Goal: Task Accomplishment & Management: Manage account settings

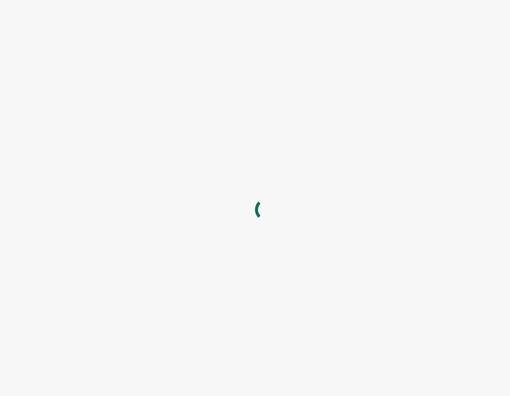
type input "[EMAIL_ADDRESS][DOMAIN_NAME]"
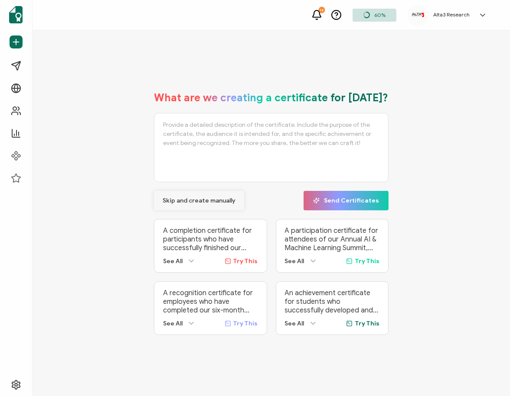
click at [206, 199] on span "Skip and create manually" at bounding box center [198, 201] width 73 height 6
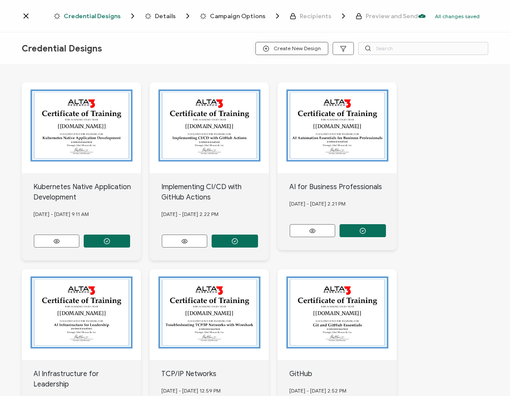
click at [300, 48] on span "Create New Design" at bounding box center [292, 48] width 58 height 6
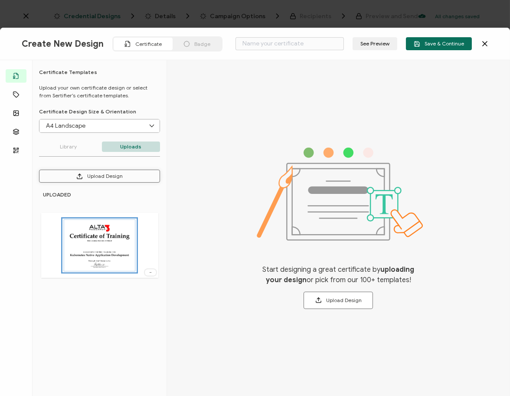
click at [106, 177] on button "Upload Design" at bounding box center [99, 176] width 121 height 13
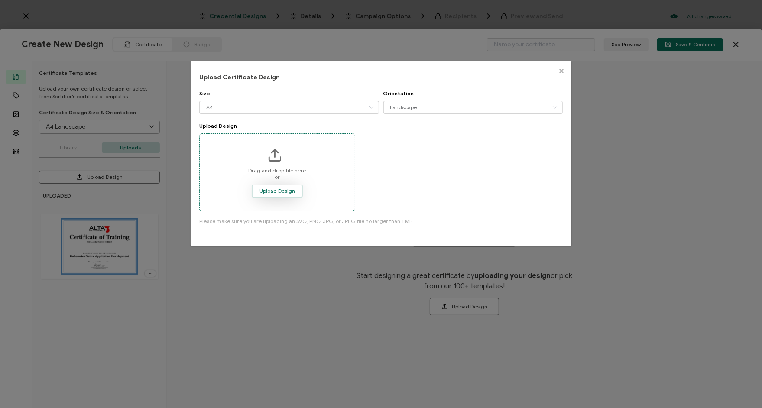
click at [285, 192] on span "Upload Design" at bounding box center [278, 190] width 36 height 5
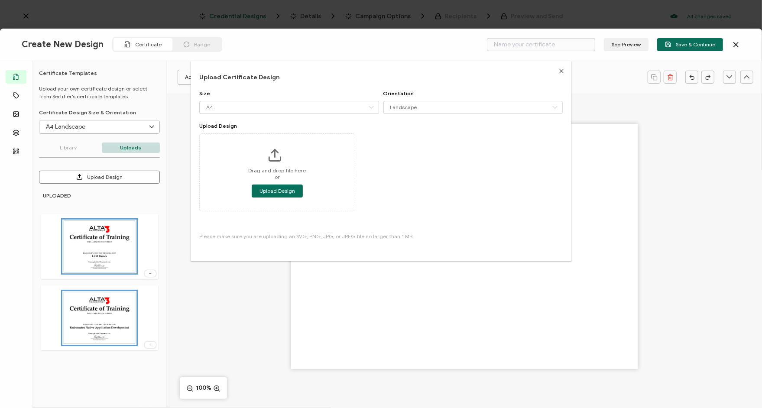
type input "Blank"
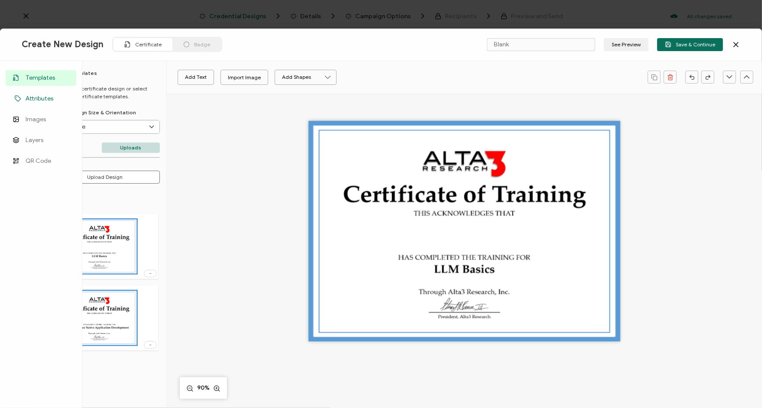
click at [27, 99] on span "Attributes" at bounding box center [40, 98] width 28 height 9
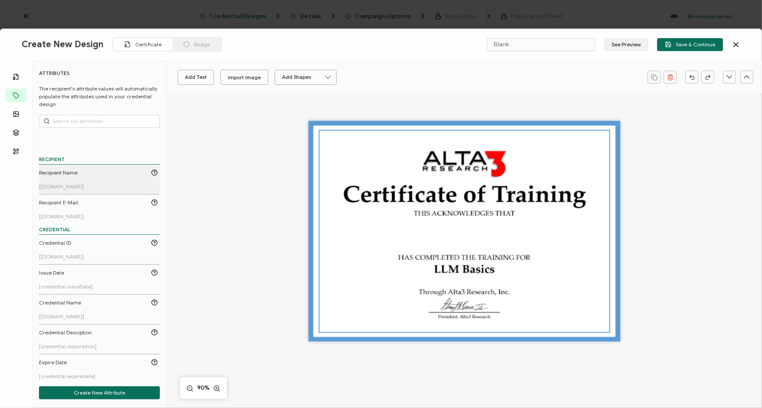
click at [75, 178] on link "Recipient Name [[DOMAIN_NAME]]" at bounding box center [98, 179] width 119 height 21
click at [438, 234] on pre "[[DOMAIN_NAME]]" at bounding box center [464, 230] width 84 height 13
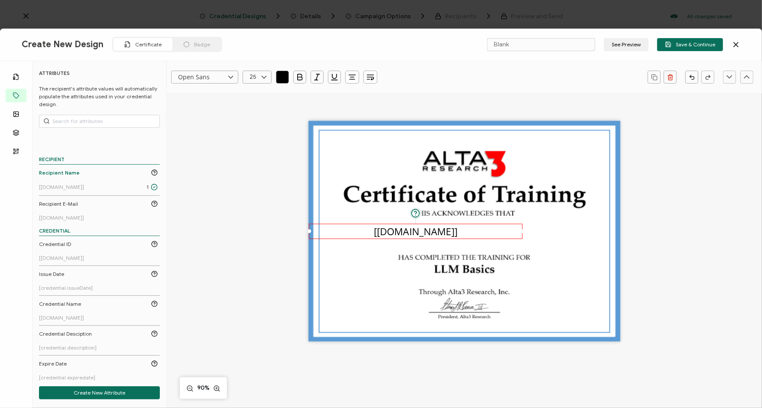
drag, startPoint x: 404, startPoint y: 231, endPoint x: 296, endPoint y: 236, distance: 108.0
click at [296, 236] on div "The recipient’s full name, which will be automatically filled based on the info…" at bounding box center [465, 245] width 536 height 302
drag, startPoint x: 522, startPoint y: 230, endPoint x: 631, endPoint y: 241, distance: 109.7
click at [509, 241] on div "The recipient’s full name, which will be automatically filled based on the info…" at bounding box center [465, 245] width 536 height 302
click at [231, 80] on icon at bounding box center [230, 77] width 11 height 13
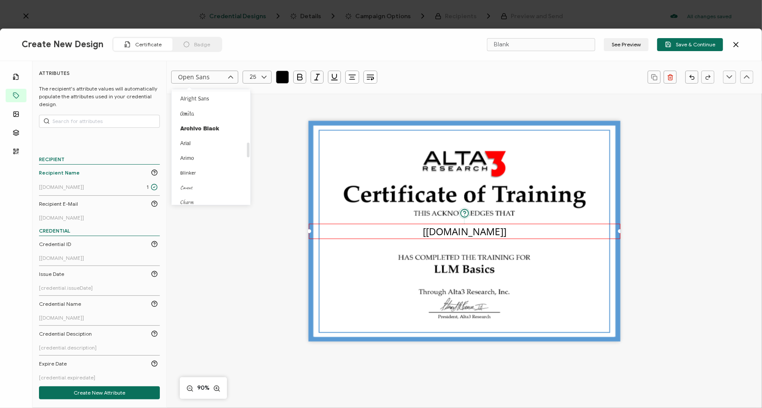
scroll to position [402, 0]
click at [207, 110] on span "[PERSON_NAME]" at bounding box center [201, 109] width 43 height 6
type input "[PERSON_NAME]"
click at [269, 79] on icon at bounding box center [264, 77] width 11 height 13
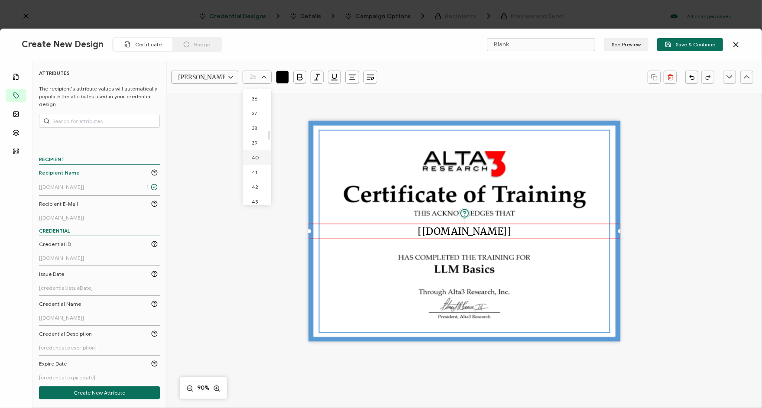
click at [252, 158] on span "40" at bounding box center [255, 157] width 7 height 6
type input "40"
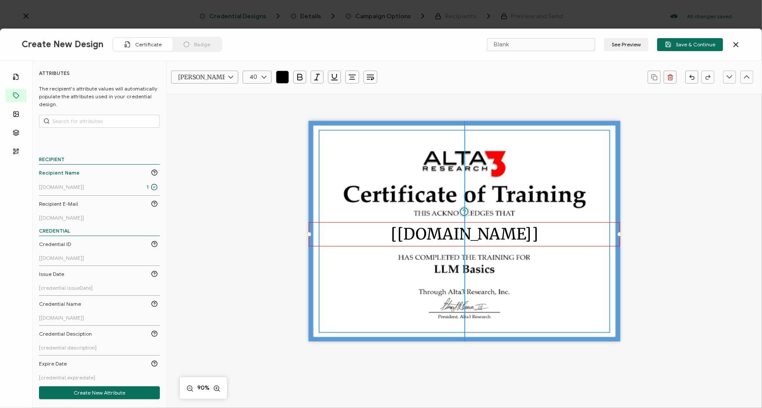
click at [461, 234] on pre "[[DOMAIN_NAME]]" at bounding box center [464, 233] width 147 height 19
click at [273, 183] on div "The recipient’s full name, which will be automatically filled based on the info…" at bounding box center [465, 245] width 536 height 302
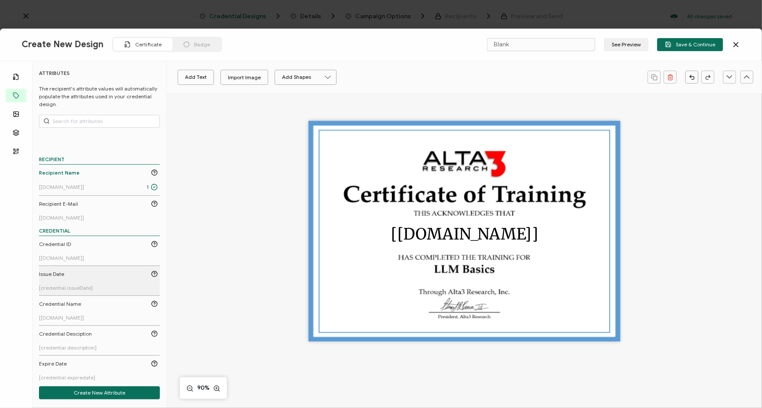
click at [56, 277] on span "Issue Date" at bounding box center [51, 274] width 25 height 8
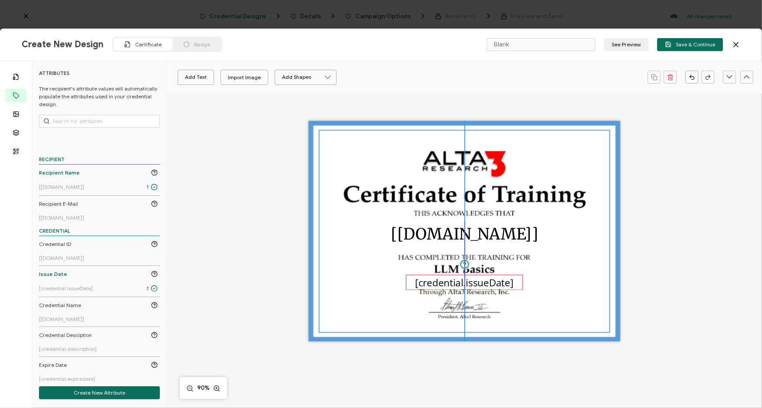
drag, startPoint x: 485, startPoint y: 243, endPoint x: 484, endPoint y: 281, distance: 38.1
click at [484, 281] on pre "[credential.issueDate]" at bounding box center [464, 282] width 98 height 13
click at [232, 76] on icon at bounding box center [230, 77] width 11 height 13
click at [220, 107] on li "[PERSON_NAME]" at bounding box center [213, 108] width 82 height 15
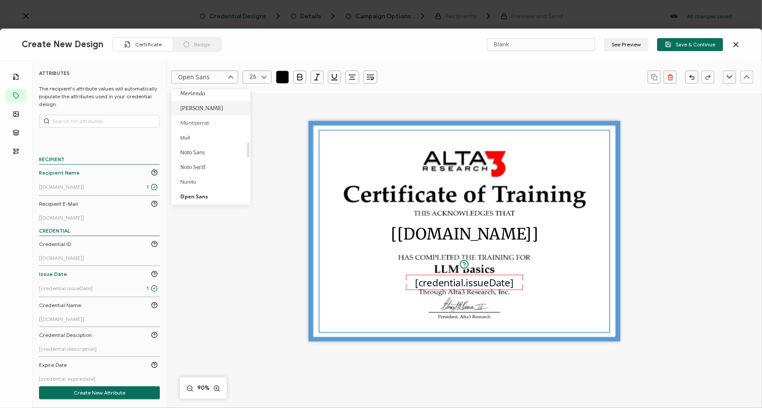
type input "[PERSON_NAME]"
click at [263, 77] on icon at bounding box center [264, 77] width 11 height 13
click at [255, 123] on span "20" at bounding box center [255, 123] width 7 height 6
type input "20"
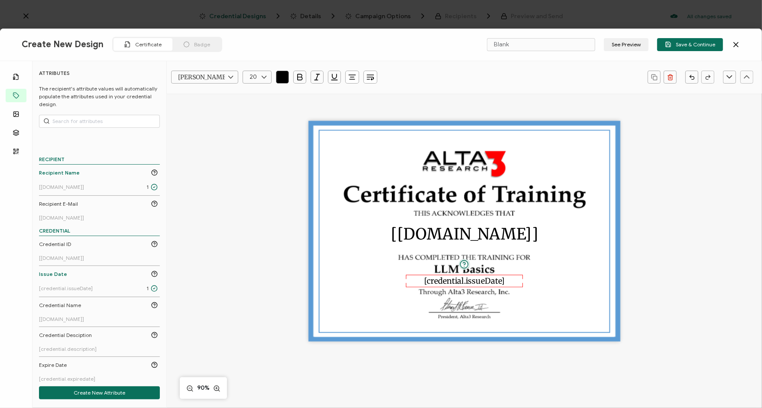
click at [263, 77] on icon at bounding box center [264, 77] width 11 height 13
click at [252, 138] on span "16" at bounding box center [254, 137] width 5 height 6
type input "16"
click at [471, 283] on pre "[credential.issueDate]" at bounding box center [464, 282] width 65 height 8
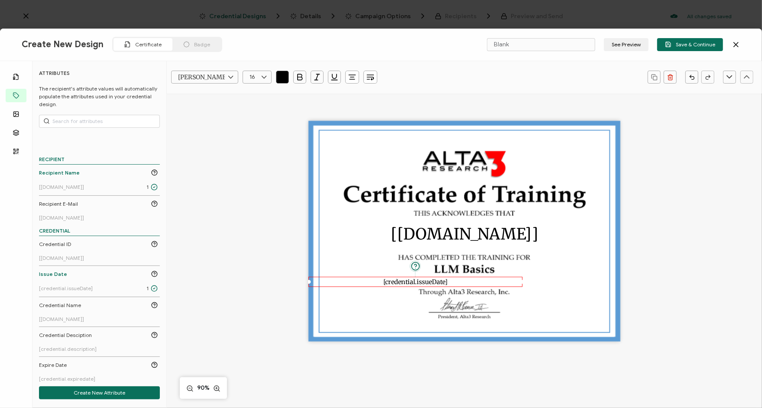
drag, startPoint x: 405, startPoint y: 282, endPoint x: 296, endPoint y: 282, distance: 108.3
click at [296, 282] on div "The recipient’s full name, which will be automatically filled based on the info…" at bounding box center [465, 245] width 536 height 302
drag, startPoint x: 520, startPoint y: 281, endPoint x: 630, endPoint y: 288, distance: 109.9
click at [509, 288] on div "The recipient’s full name, which will be automatically filled based on the info…" at bounding box center [465, 245] width 536 height 302
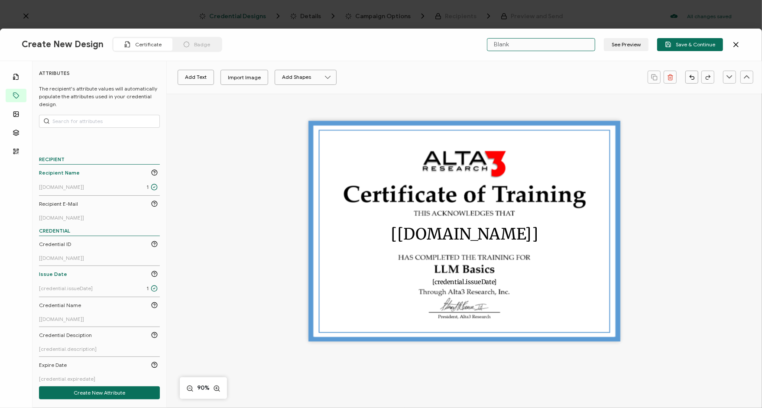
click at [509, 47] on input "Blank" at bounding box center [541, 44] width 108 height 13
drag, startPoint x: 488, startPoint y: 43, endPoint x: 459, endPoint y: 39, distance: 29.3
click at [464, 42] on div "Create New Design Certificate Badge Blank See Preview Save & Continue" at bounding box center [381, 45] width 762 height 32
type input "LLM Basics"
click at [509, 48] on button "Save & Continue" at bounding box center [690, 44] width 66 height 13
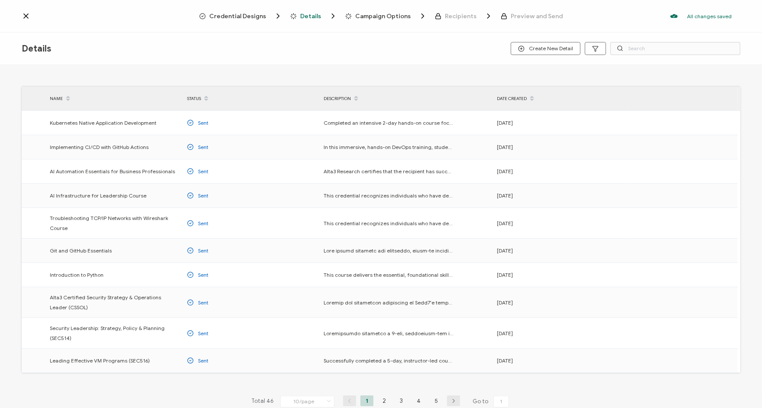
click at [26, 14] on icon at bounding box center [26, 16] width 9 height 9
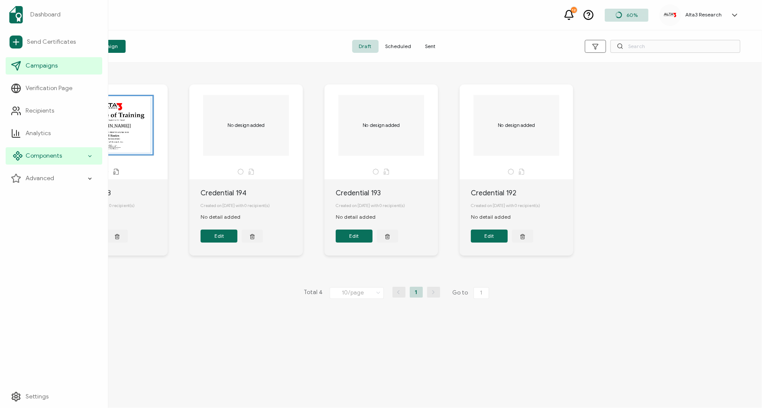
click at [43, 160] on div "Components" at bounding box center [54, 155] width 97 height 17
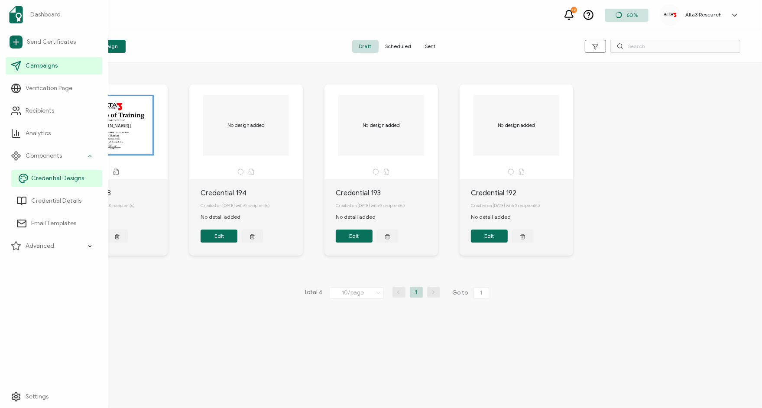
click at [44, 178] on span "Credential Designs" at bounding box center [57, 178] width 53 height 9
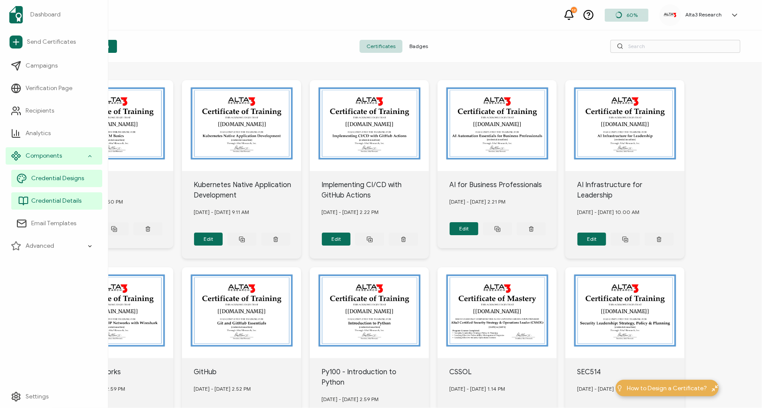
click at [51, 201] on span "Credential Details" at bounding box center [56, 201] width 50 height 9
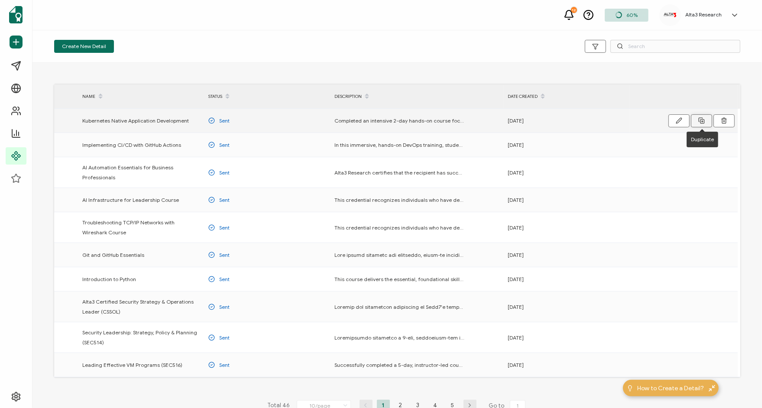
click at [509, 120] on icon at bounding box center [701, 120] width 6 height 6
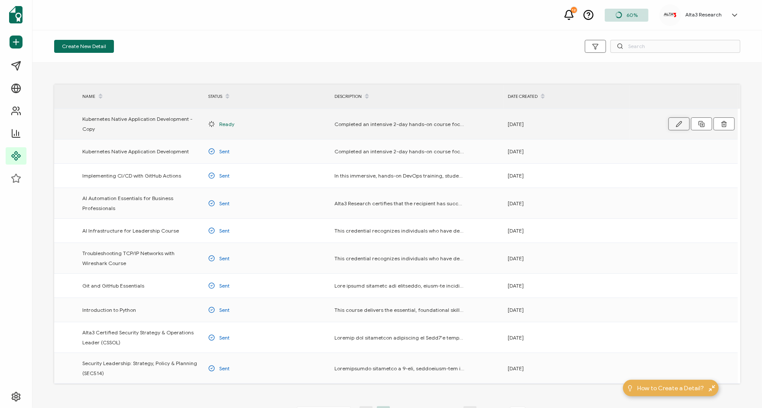
click at [509, 120] on button "button" at bounding box center [679, 123] width 21 height 13
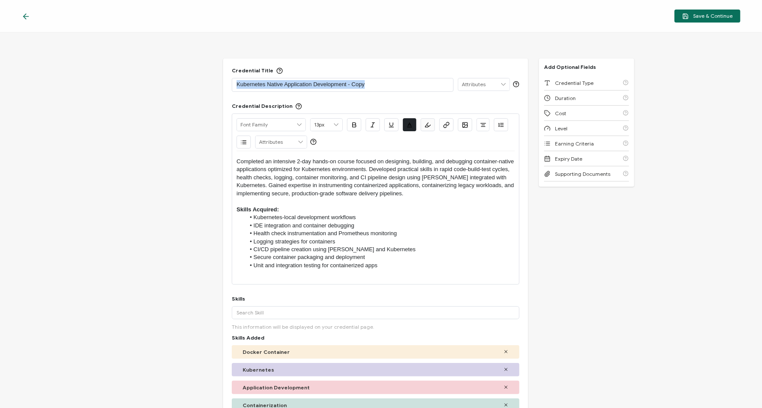
drag, startPoint x: 373, startPoint y: 84, endPoint x: 193, endPoint y: 84, distance: 180.2
click at [193, 84] on div "Credential Title Kubernetes Native Application Development - Copy ISSUER Issuer…" at bounding box center [381, 220] width 762 height 376
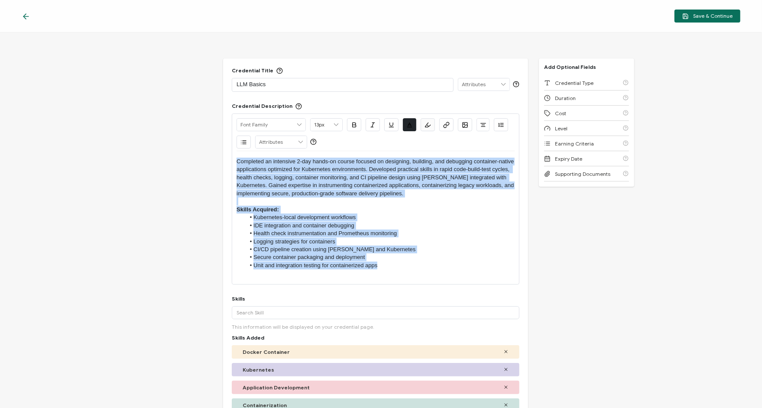
drag, startPoint x: 387, startPoint y: 268, endPoint x: 152, endPoint y: 105, distance: 286.2
click at [152, 105] on div "Credential Title LLM Basics ISSUER Issuer Name Credential Description Alright S…" at bounding box center [381, 220] width 762 height 376
copy div "Completed an intensive 2-day hands-on course focused on designing, building, an…"
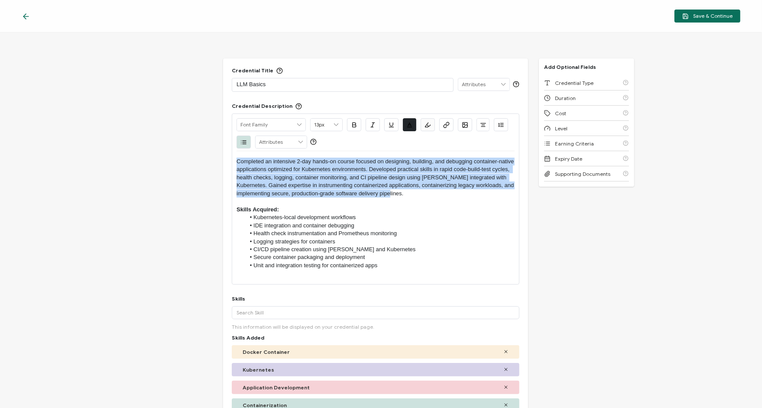
drag, startPoint x: 425, startPoint y: 195, endPoint x: 152, endPoint y: 134, distance: 279.5
click at [152, 134] on div "Credential Title LLM Basics ISSUER Issuer Name Credential Description Alright S…" at bounding box center [381, 220] width 762 height 376
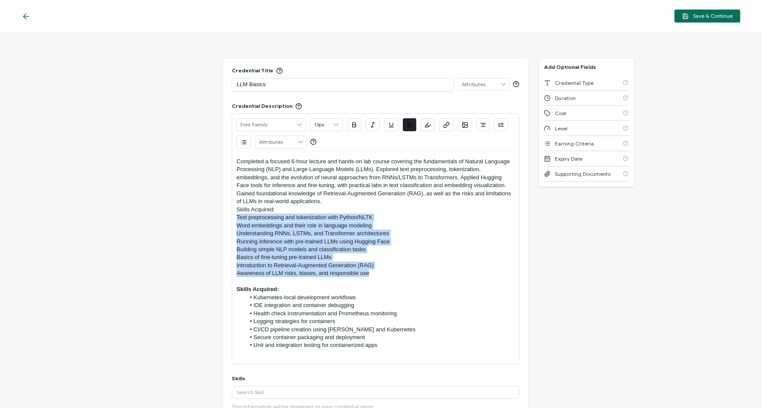
drag, startPoint x: 376, startPoint y: 275, endPoint x: 197, endPoint y: 217, distance: 187.6
click at [197, 217] on div "Credential Title LLM Basics ISSUER Issuer Name Credential Description Alright S…" at bounding box center [381, 220] width 762 height 376
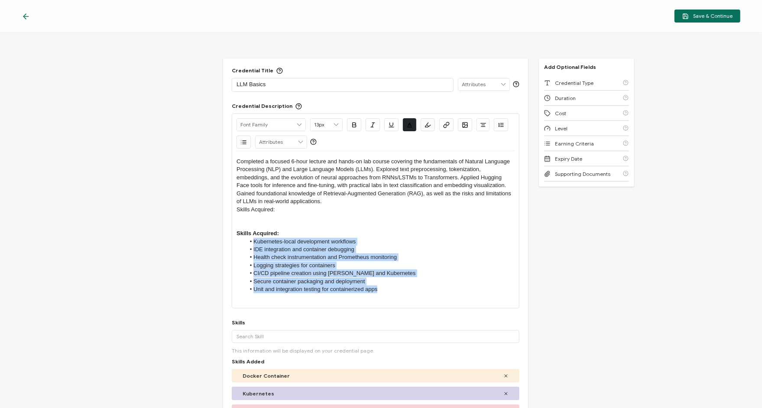
drag, startPoint x: 386, startPoint y: 289, endPoint x: 229, endPoint y: 238, distance: 165.5
click at [229, 238] on div "Credential Title LLM Basics ISSUER Issuer Name Credential Description Alright S…" at bounding box center [375, 253] width 305 height 390
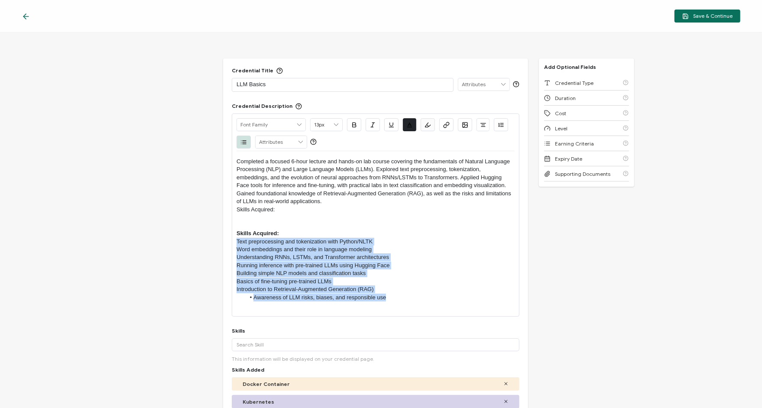
drag, startPoint x: 394, startPoint y: 298, endPoint x: 135, endPoint y: 240, distance: 265.4
click at [135, 240] on div "Credential Title LLM Basics ISSUER Issuer Name Credential Description Alright S…" at bounding box center [381, 220] width 762 height 376
click at [410, 126] on span "button" at bounding box center [413, 128] width 16 height 5
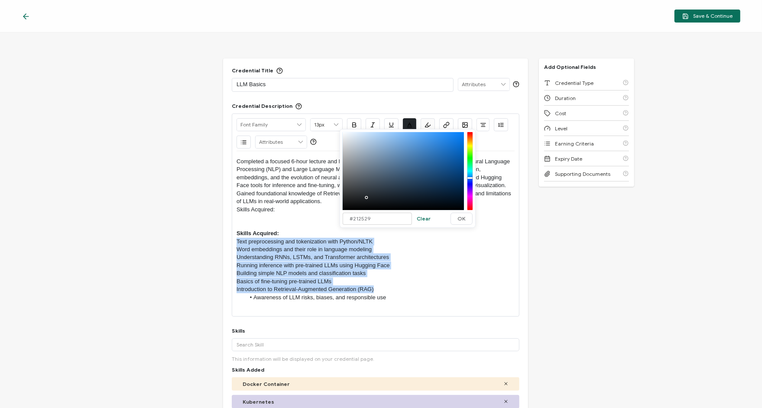
click at [245, 140] on icon "button" at bounding box center [244, 140] width 3 height 0
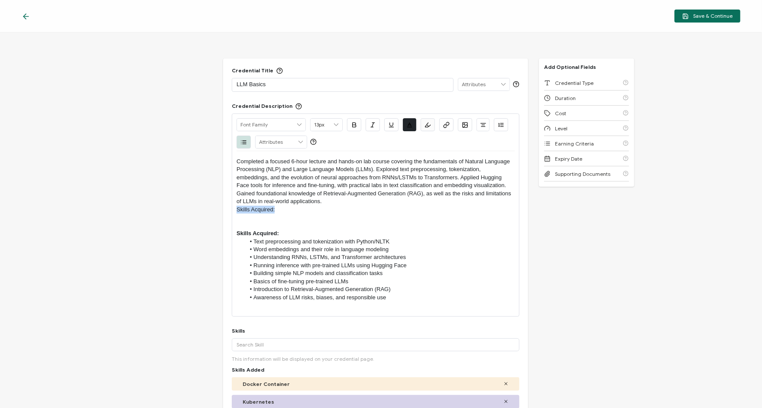
drag, startPoint x: 276, startPoint y: 209, endPoint x: 208, endPoint y: 206, distance: 69.0
click at [209, 208] on div "Credential Title LLM Basics ISSUER Issuer Name Credential Description Alright S…" at bounding box center [381, 220] width 762 height 376
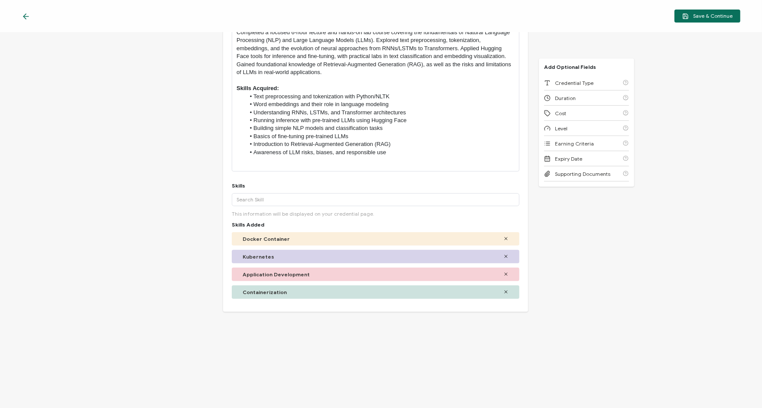
scroll to position [130, 0]
click at [503, 237] on icon at bounding box center [505, 238] width 5 height 5
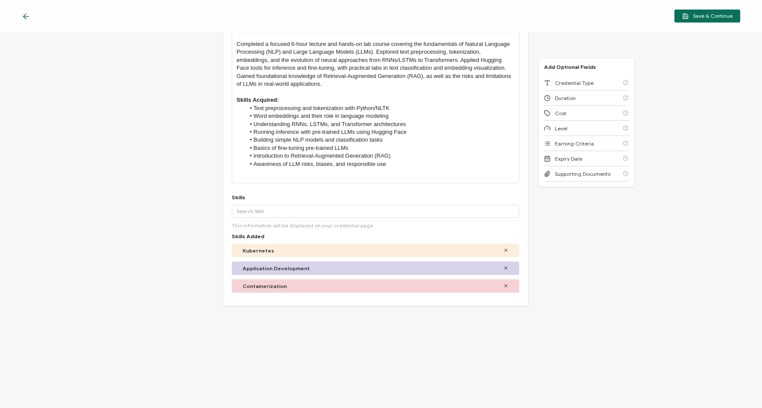
click at [505, 250] on icon at bounding box center [506, 250] width 3 height 3
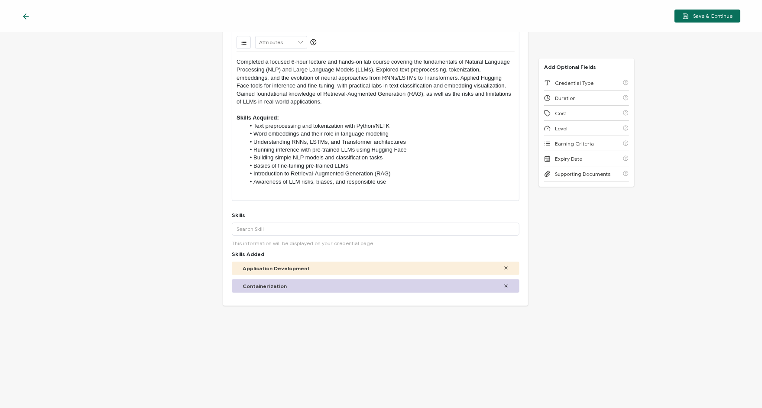
click at [505, 267] on icon at bounding box center [506, 268] width 3 height 3
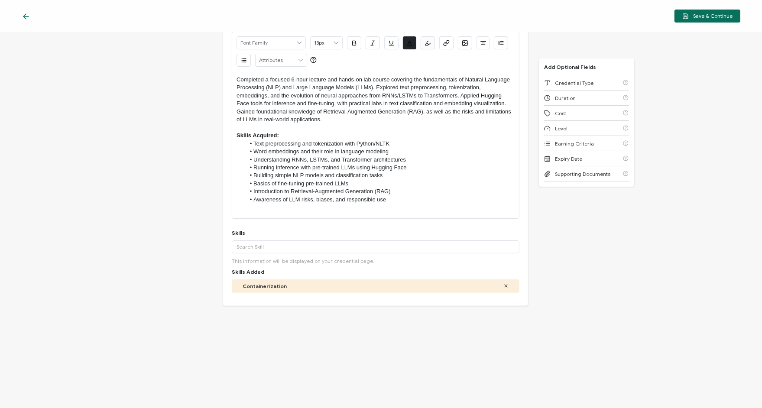
click at [503, 284] on icon at bounding box center [505, 285] width 5 height 5
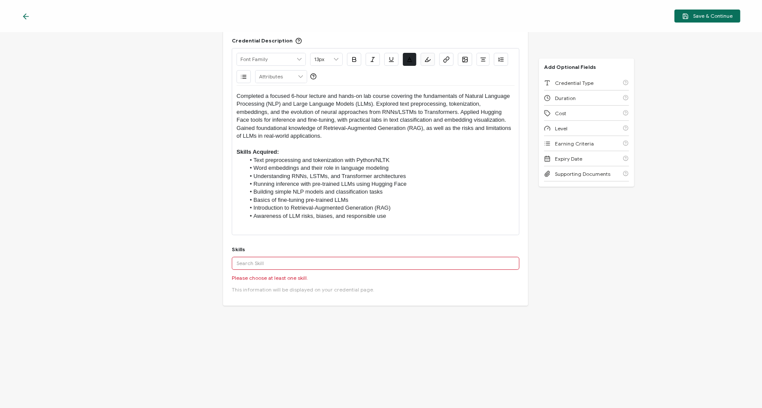
click at [261, 260] on input "text" at bounding box center [376, 263] width 288 height 13
type input "l"
click at [259, 293] on div "Language Model" at bounding box center [376, 296] width 288 height 15
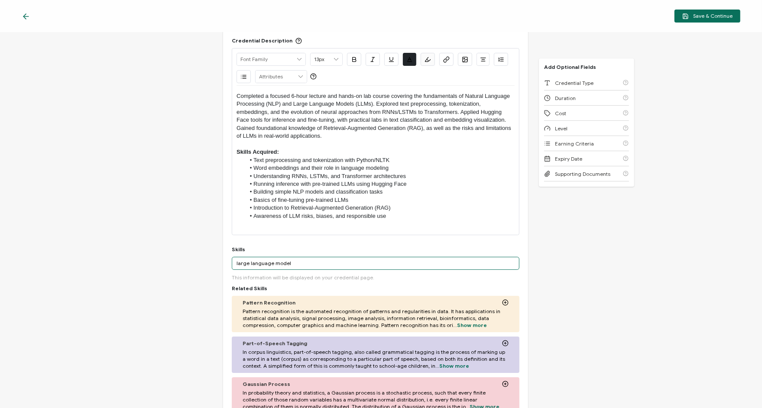
click at [299, 264] on input "large language model" at bounding box center [376, 263] width 288 height 13
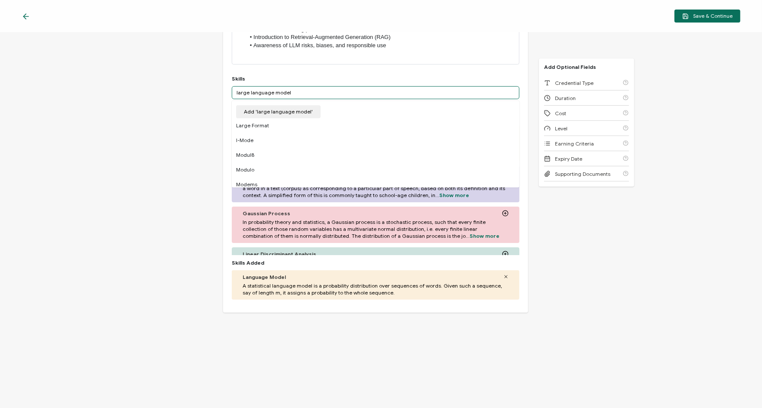
scroll to position [243, 0]
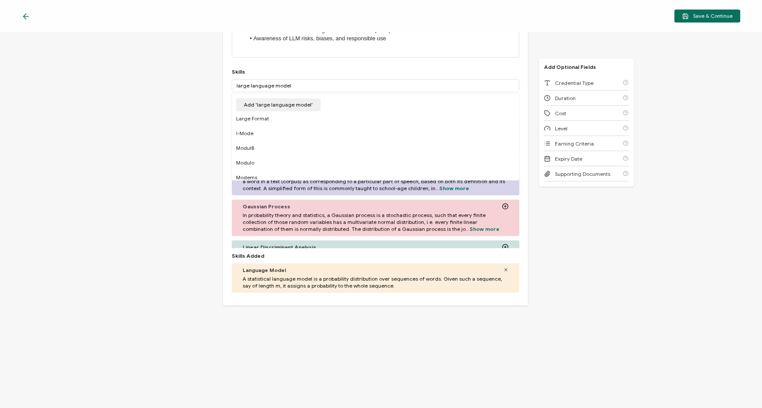
click at [509, 302] on div "Credential Title LLM Basics ISSUER Issuer Name Credential Description Alright S…" at bounding box center [381, 220] width 762 height 376
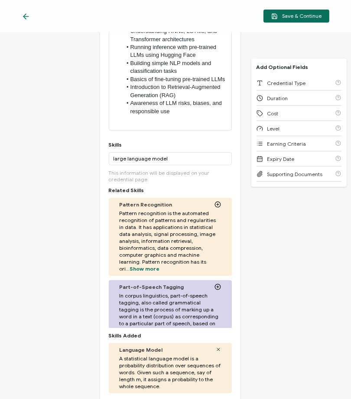
scroll to position [373, 0]
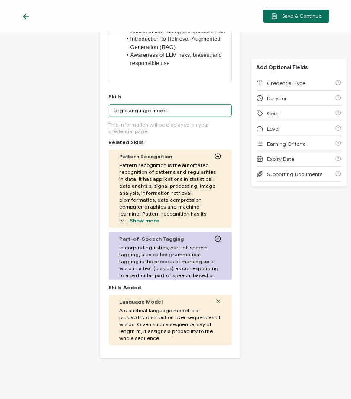
click at [169, 108] on input "large language model" at bounding box center [170, 110] width 123 height 13
drag, startPoint x: 71, startPoint y: 118, endPoint x: 16, endPoint y: 114, distance: 54.7
click at [19, 114] on div "Credential Title LLM Basics ISSUER Issuer Name Credential Description Alright S…" at bounding box center [175, 215] width 351 height 366
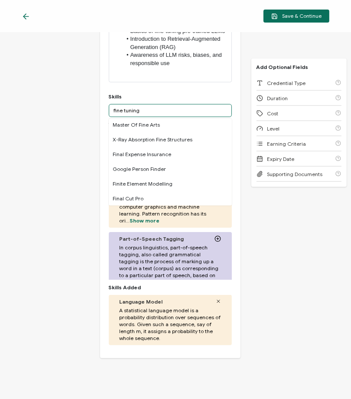
scroll to position [303, 0]
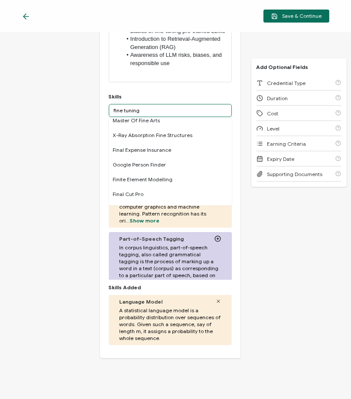
type input "fine tuning"
click at [52, 174] on div "Credential Title LLM Basics ISSUER Issuer Name Credential Description Alright S…" at bounding box center [175, 215] width 351 height 366
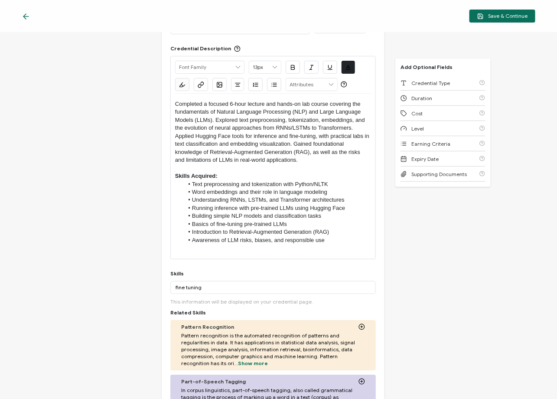
scroll to position [0, 0]
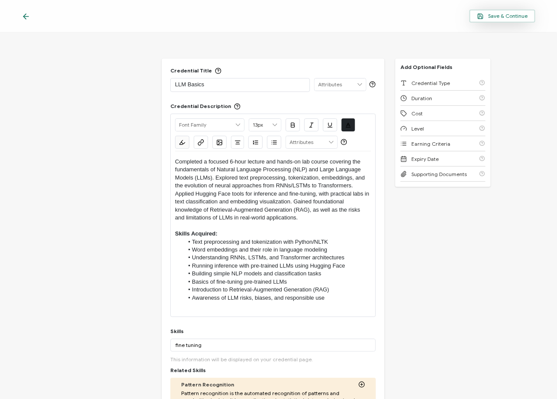
click at [493, 13] on span "Save & Continue" at bounding box center [502, 16] width 50 height 6
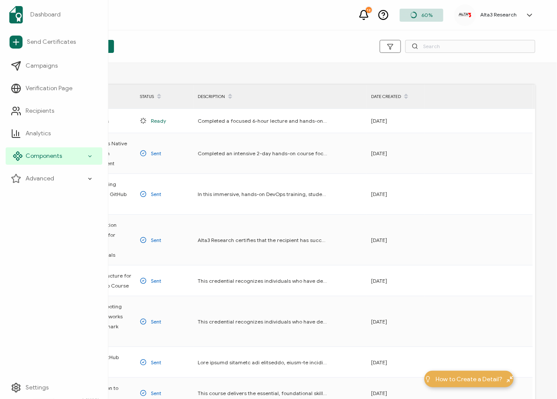
click at [83, 155] on div "Components" at bounding box center [54, 155] width 97 height 17
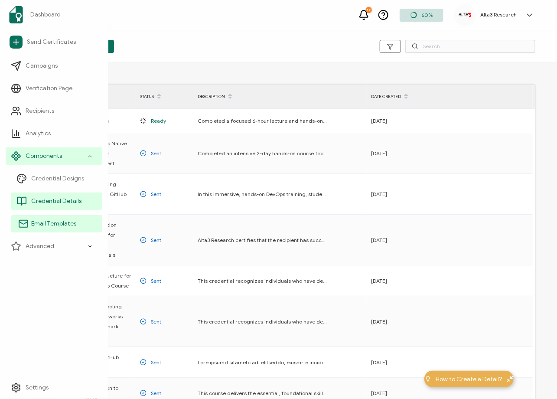
click at [49, 224] on span "Email Templates" at bounding box center [53, 223] width 45 height 9
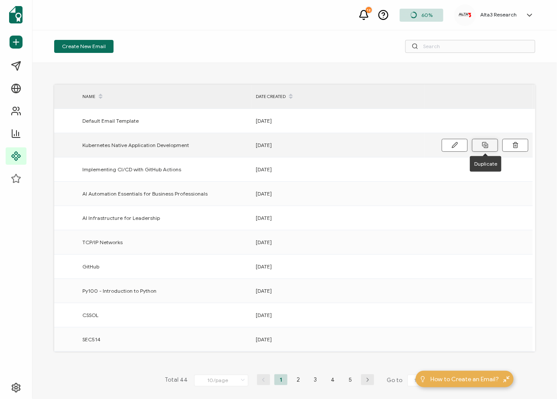
click at [482, 145] on icon at bounding box center [485, 145] width 6 height 6
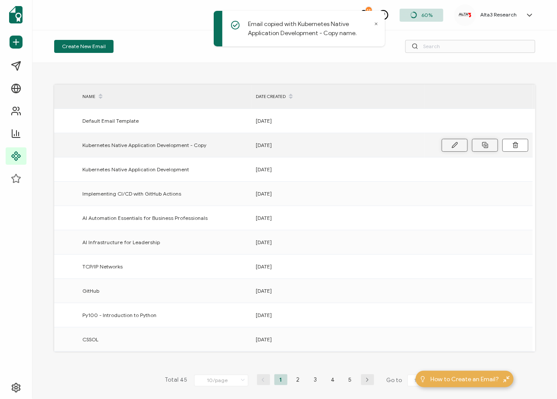
click at [458, 147] on button at bounding box center [454, 145] width 26 height 13
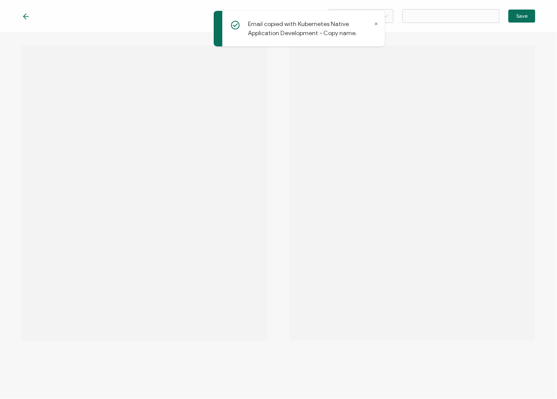
type input "Kubernetes Native Application Development - Copy"
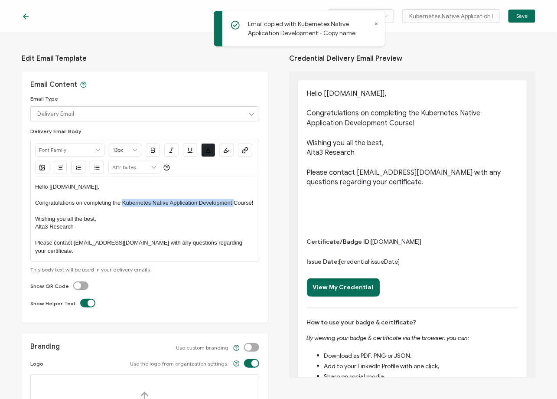
drag, startPoint x: 238, startPoint y: 201, endPoint x: 123, endPoint y: 204, distance: 115.7
click at [123, 204] on p "Congratulations on completing the Kubernetes Native Application Development Cou…" at bounding box center [144, 203] width 219 height 8
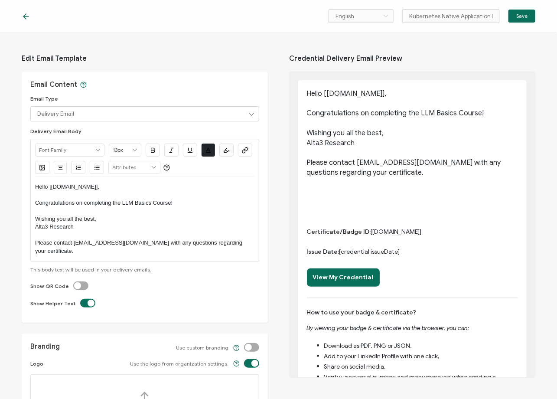
click at [133, 224] on p "Alta3 Research" at bounding box center [144, 227] width 219 height 8
click at [418, 13] on input "Kubernetes Native Application Development - Copy" at bounding box center [450, 16] width 97 height 14
type input "LLM Basics"
click at [509, 16] on span "Save" at bounding box center [521, 15] width 11 height 5
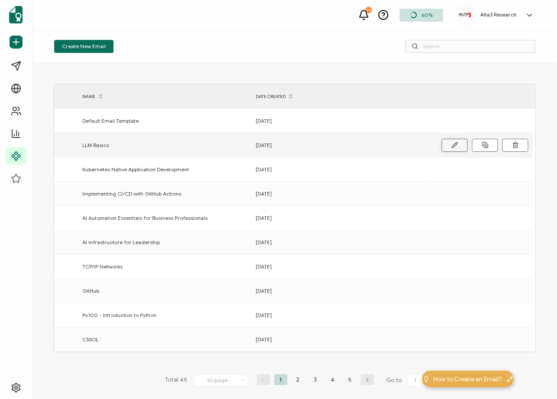
click at [449, 143] on button at bounding box center [454, 145] width 26 height 13
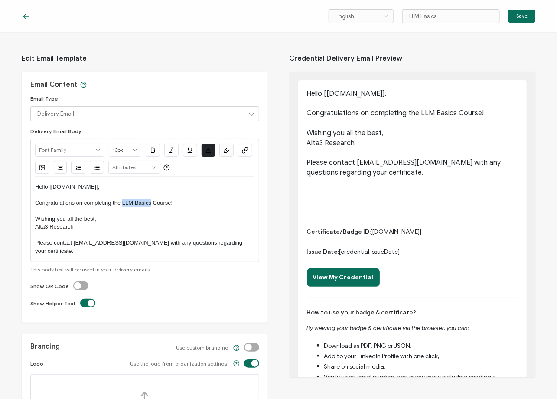
drag, startPoint x: 150, startPoint y: 201, endPoint x: 122, endPoint y: 202, distance: 28.2
click at [122, 202] on p "Congratulations on completing the LLM Basics Course!" at bounding box center [144, 203] width 219 height 8
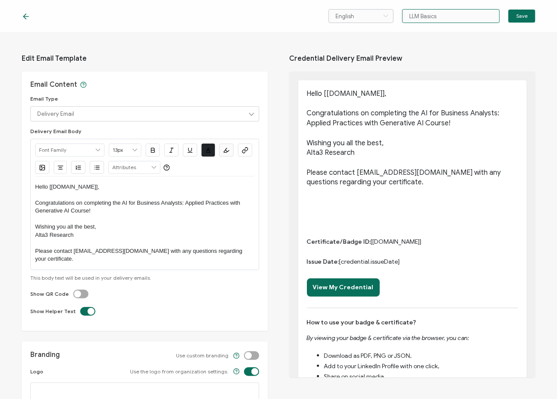
drag, startPoint x: 452, startPoint y: 16, endPoint x: 357, endPoint y: 16, distance: 95.3
click at [357, 16] on div "English Bahasa indonesia Deutsch English Español Français Italiano Magyar Portu…" at bounding box center [431, 16] width 207 height 14
type input "AI for Business Analysts"
click at [509, 13] on span "Save" at bounding box center [521, 15] width 11 height 5
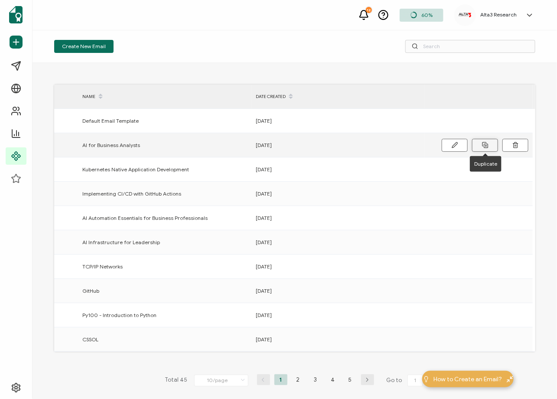
click at [483, 146] on icon at bounding box center [485, 145] width 6 height 6
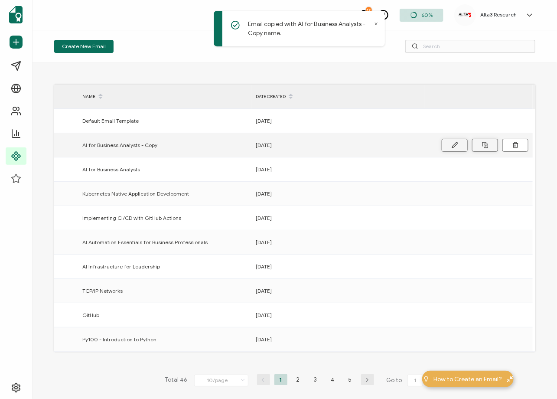
click at [452, 144] on icon at bounding box center [454, 145] width 6 height 6
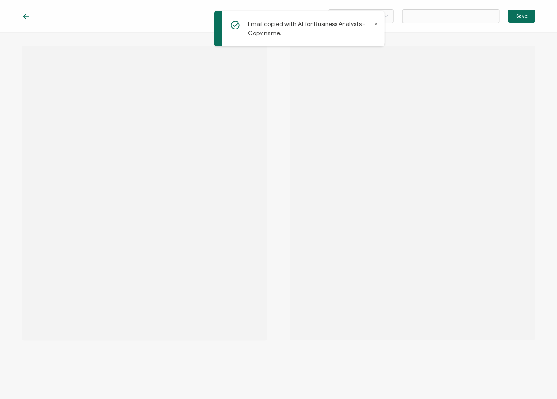
type input "AI for Business Analysts - Copy"
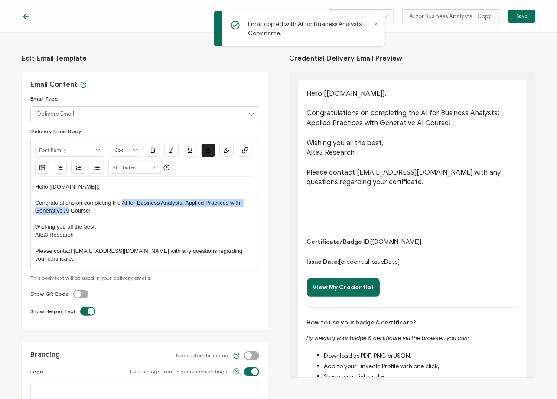
drag, startPoint x: 68, startPoint y: 210, endPoint x: 121, endPoint y: 203, distance: 53.3
click at [121, 203] on p "Congratulations on completing the AI for Business Analysts: Applied Practices w…" at bounding box center [144, 207] width 219 height 16
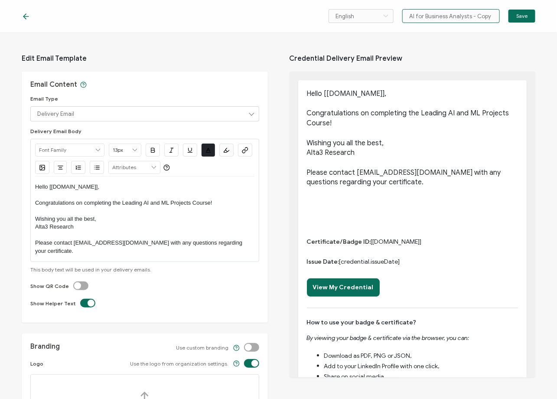
click at [455, 15] on input "AI for Business Analysts - Copy" at bounding box center [450, 16] width 97 height 14
type input "Leading AI and ML Projects"
click at [509, 16] on span "Save" at bounding box center [521, 15] width 11 height 5
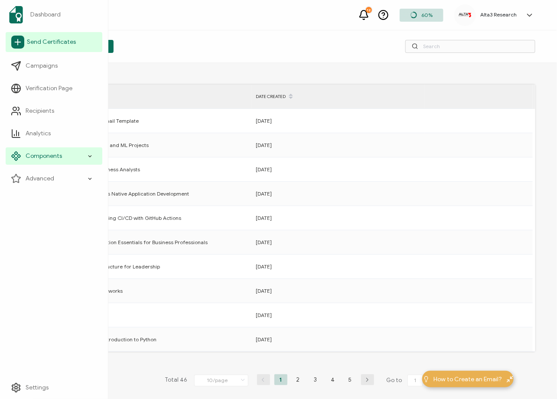
click at [39, 42] on span "Send Certificates" at bounding box center [51, 42] width 49 height 9
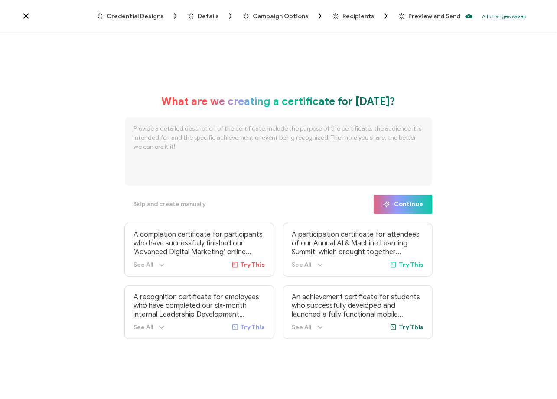
click at [24, 11] on div "Credential Designs Details Campaign Options Recipients Preview and Send All cha…" at bounding box center [278, 16] width 557 height 32
click at [24, 14] on icon at bounding box center [26, 16] width 4 height 4
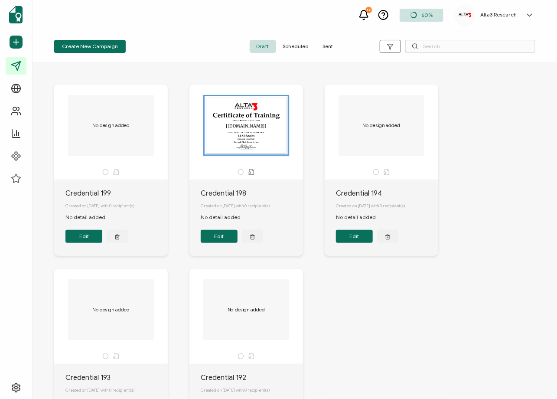
click at [176, 62] on div "Create New Campaign Draft Scheduled Sent" at bounding box center [294, 46] width 524 height 32
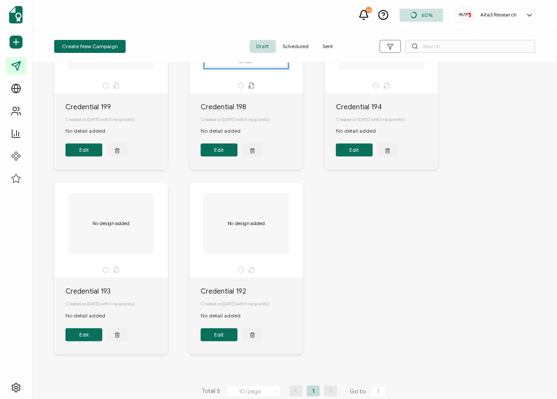
scroll to position [100, 0]
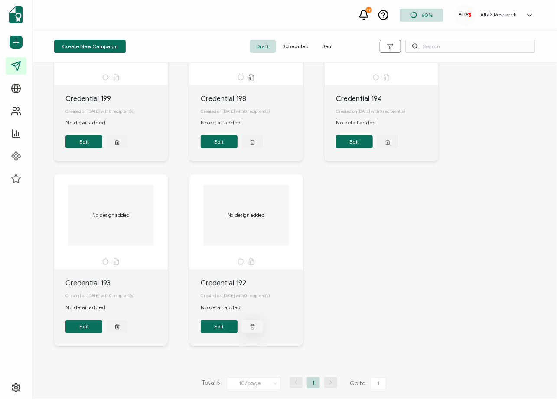
click at [252, 324] on icon "button" at bounding box center [253, 326] width 6 height 6
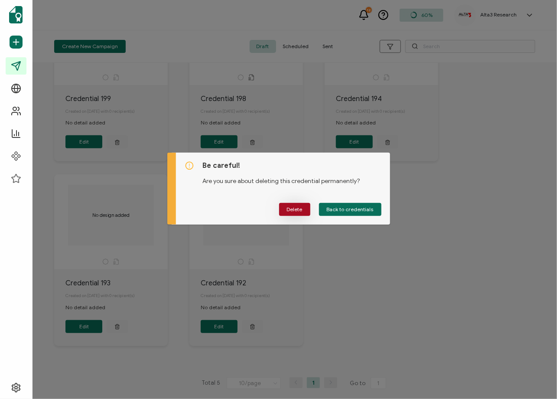
click at [302, 209] on span "Delete" at bounding box center [295, 209] width 16 height 5
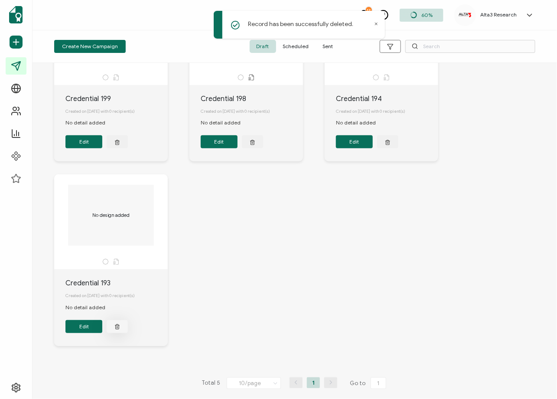
click at [125, 325] on button "button" at bounding box center [117, 326] width 21 height 13
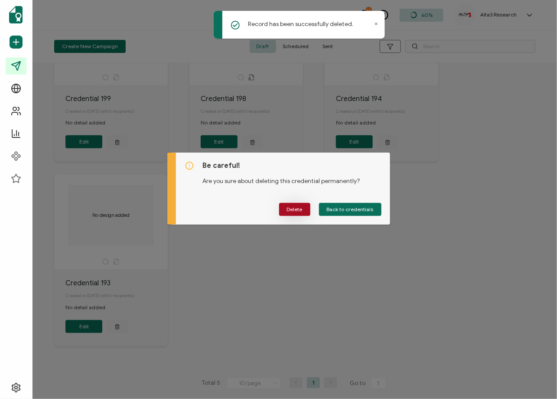
click at [294, 211] on span "Delete" at bounding box center [295, 209] width 16 height 5
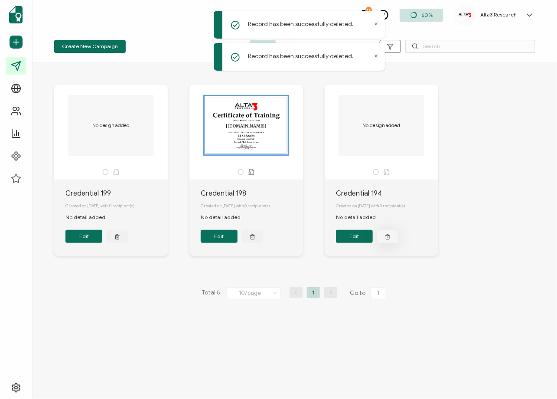
click at [393, 237] on button "button" at bounding box center [387, 236] width 21 height 13
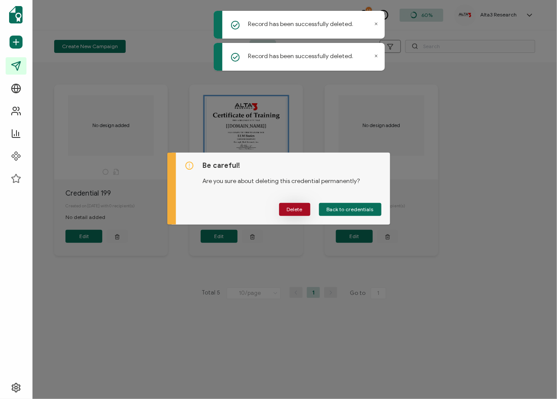
click at [295, 214] on button "Delete" at bounding box center [294, 209] width 31 height 13
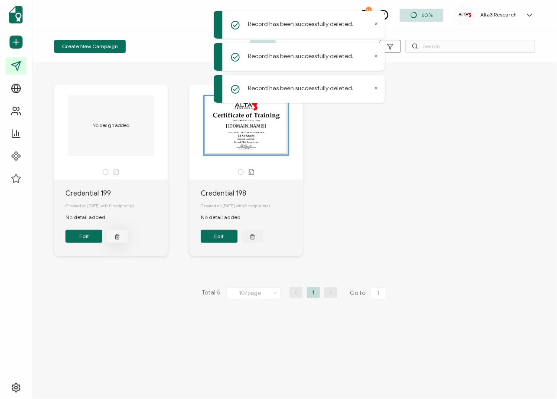
click at [113, 239] on button "button" at bounding box center [117, 236] width 21 height 13
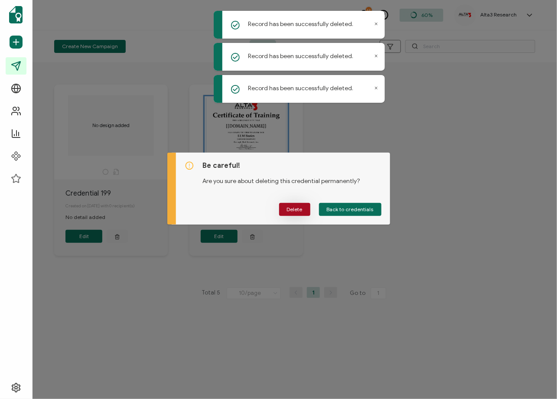
click at [293, 207] on span "Delete" at bounding box center [295, 209] width 16 height 5
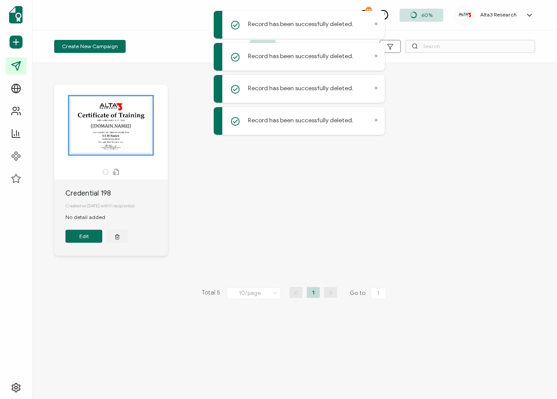
click at [84, 237] on button "Edit" at bounding box center [83, 236] width 37 height 13
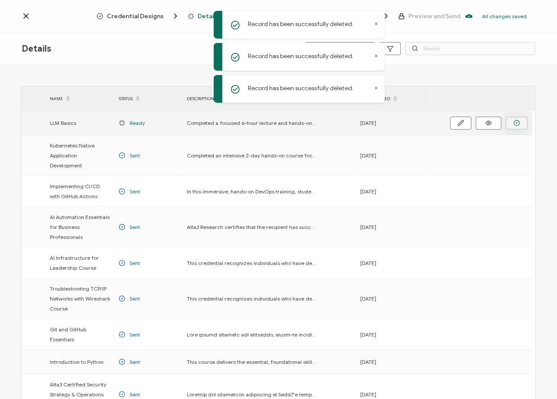
click at [509, 123] on icon "button" at bounding box center [516, 123] width 6 height 6
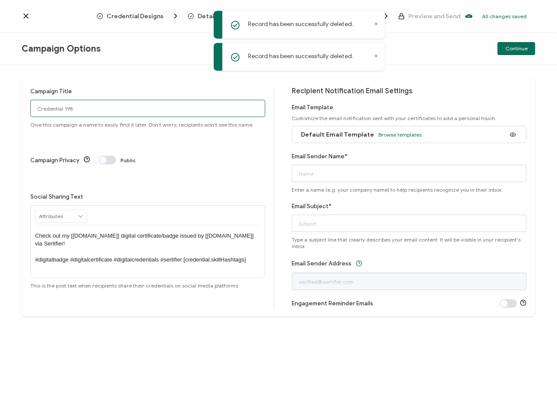
drag, startPoint x: 190, startPoint y: 109, endPoint x: -78, endPoint y: 103, distance: 267.8
click at [0, 103] on html "Record has been successfully deleted. Record has been successfully deleted. Cre…" at bounding box center [278, 199] width 557 height 399
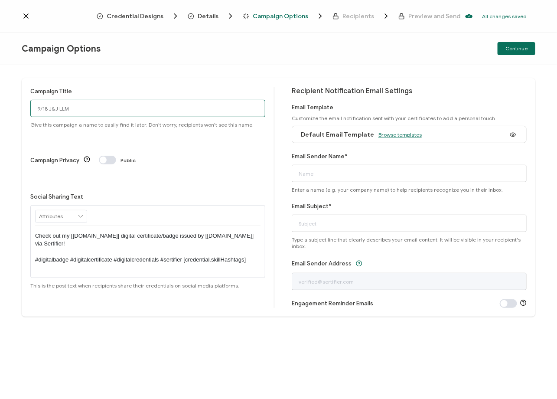
type input "9/18 J&J LLM"
click at [406, 133] on span "Browse templates" at bounding box center [399, 134] width 43 height 6
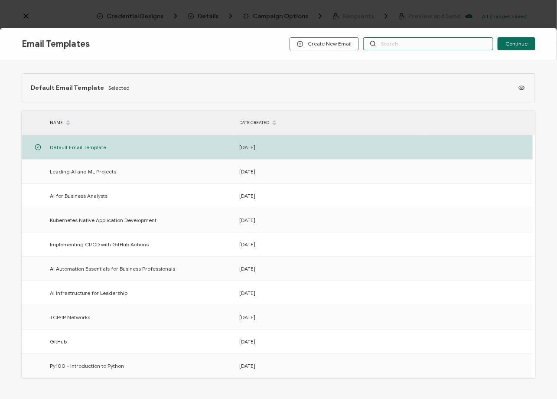
click at [410, 43] on input "text" at bounding box center [428, 43] width 130 height 13
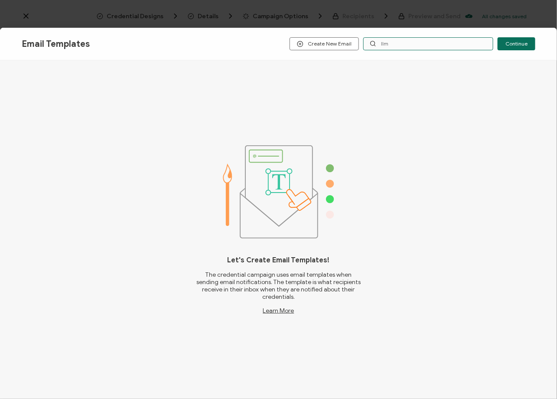
drag, startPoint x: 399, startPoint y: 46, endPoint x: 370, endPoint y: 46, distance: 28.6
click at [370, 46] on input "llm" at bounding box center [428, 43] width 130 height 13
type input "L"
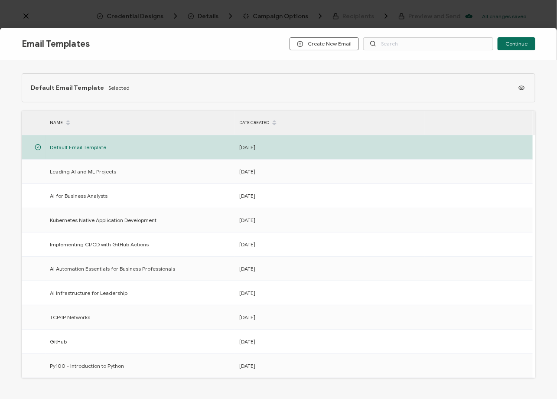
click at [74, 26] on div "Email Templates Create New Email Continue Default Email Template Selected NAME …" at bounding box center [278, 199] width 557 height 399
click at [26, 17] on div "Email Templates Create New Email Continue Default Email Template Selected NAME …" at bounding box center [278, 199] width 557 height 399
click at [504, 45] on button "Continue" at bounding box center [516, 43] width 38 height 13
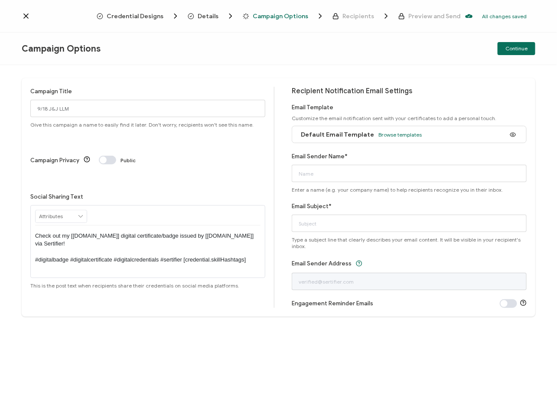
click at [26, 16] on icon at bounding box center [26, 16] width 4 height 4
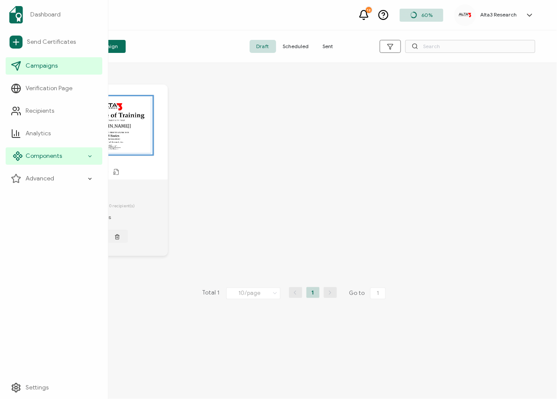
click at [51, 153] on span "Components" at bounding box center [44, 156] width 36 height 9
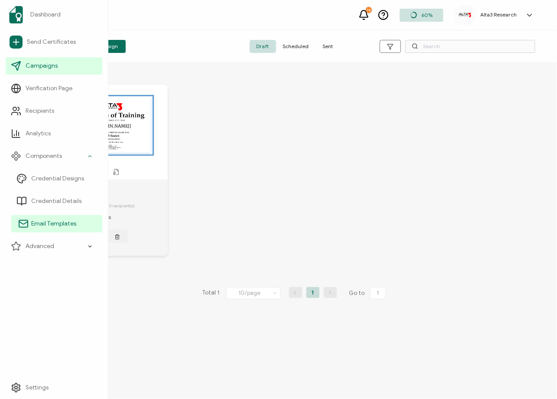
click at [38, 222] on span "Email Templates" at bounding box center [53, 223] width 45 height 9
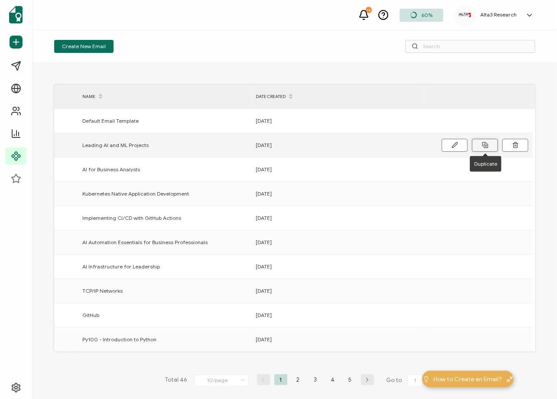
click at [485, 142] on icon at bounding box center [484, 144] width 4 height 4
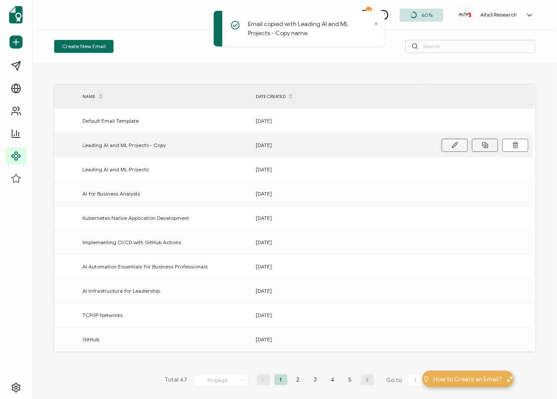
click at [451, 143] on button at bounding box center [454, 145] width 26 height 13
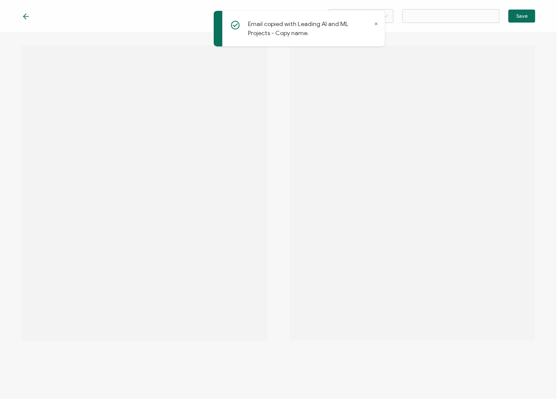
type input "Leading AI and ML Projects - Copy"
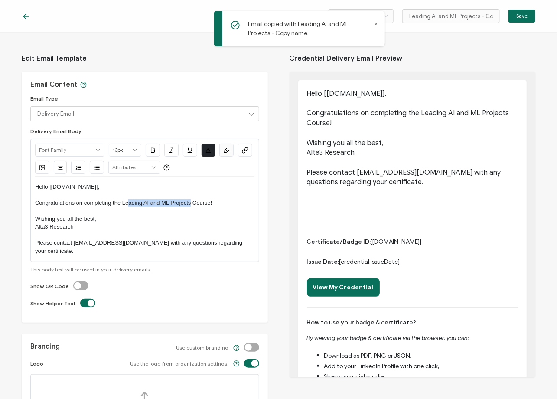
drag, startPoint x: 190, startPoint y: 203, endPoint x: 124, endPoint y: 203, distance: 66.3
click at [126, 204] on p "Congratulations on completing the Leading AI and ML Projects Course!" at bounding box center [144, 203] width 219 height 8
click at [123, 203] on p "Congratulations on completing the eading AI and ML ProjectsL Course!" at bounding box center [144, 203] width 219 height 8
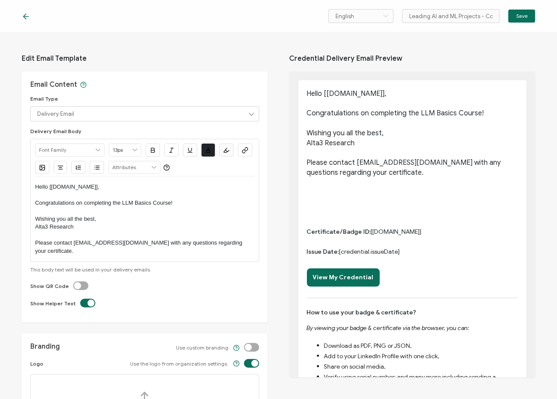
click at [218, 58] on span "Edit Email Template" at bounding box center [145, 58] width 246 height 26
drag, startPoint x: 407, startPoint y: 16, endPoint x: 525, endPoint y: 26, distance: 117.8
click at [509, 26] on div "English Bahasa indonesia Deutsch English Español Français Italiano Magyar Portu…" at bounding box center [278, 16] width 557 height 32
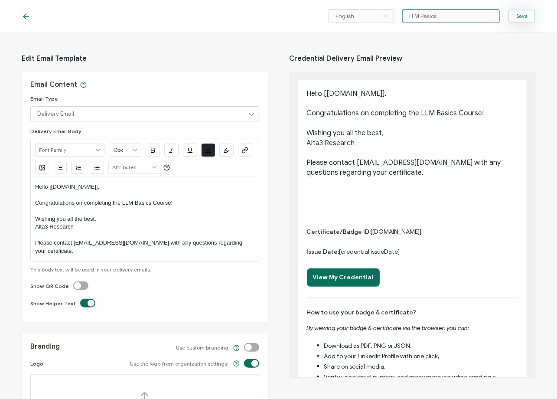
type input "LLM Basics"
click at [509, 17] on span "Save" at bounding box center [521, 15] width 11 height 5
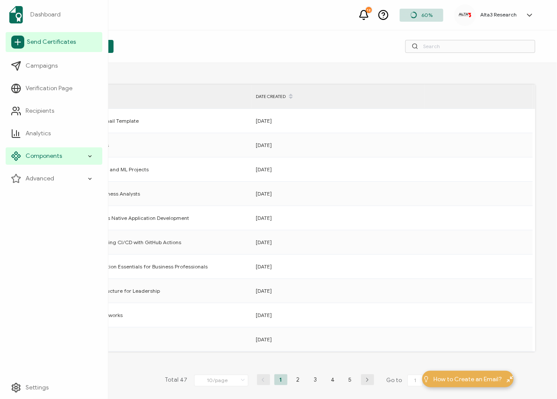
click at [38, 44] on span "Send Certificates" at bounding box center [51, 42] width 49 height 9
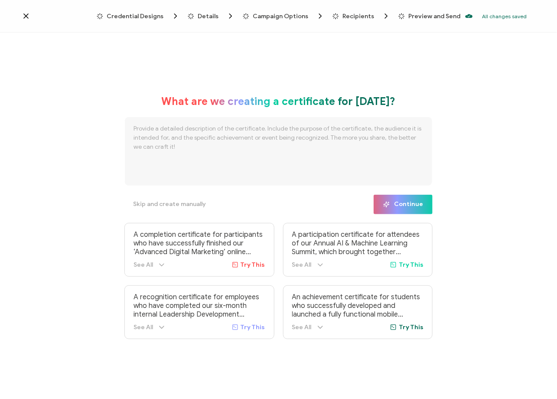
click at [28, 15] on icon at bounding box center [26, 16] width 9 height 9
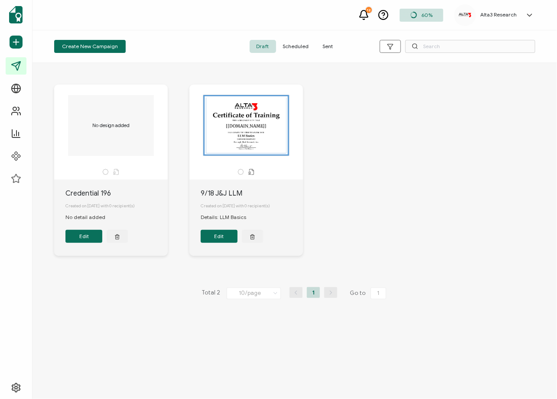
click at [217, 239] on button "Edit" at bounding box center [219, 236] width 37 height 13
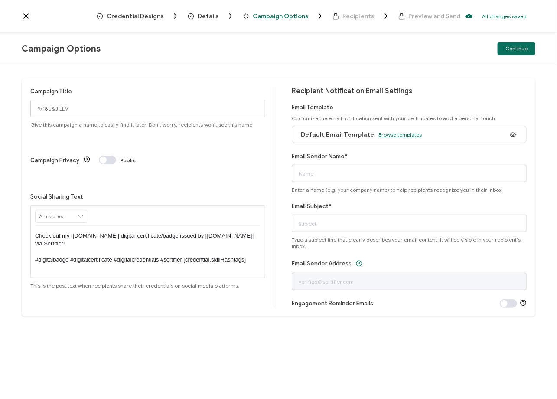
click at [393, 134] on span "Browse templates" at bounding box center [399, 134] width 43 height 6
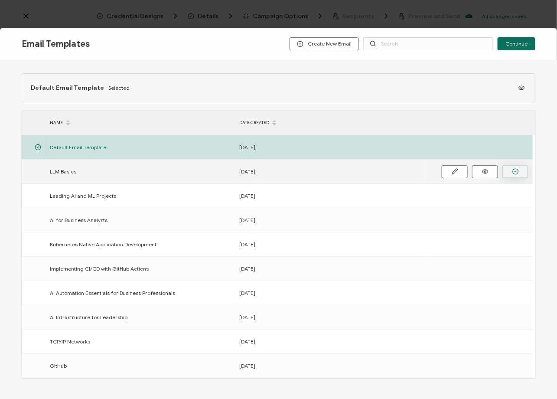
click at [509, 173] on circle "button" at bounding box center [516, 172] width 6 height 6
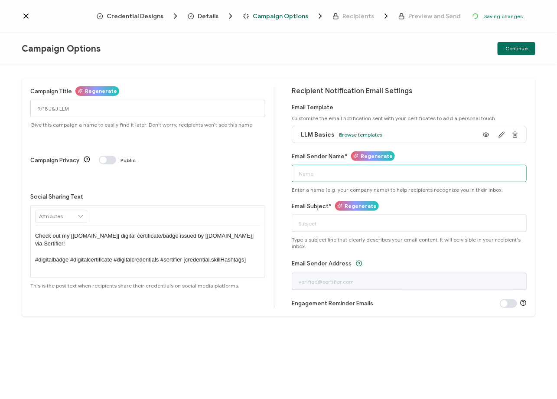
click at [374, 175] on input "Email Sender Name*" at bounding box center [409, 173] width 235 height 17
type input "Alta3 Research"
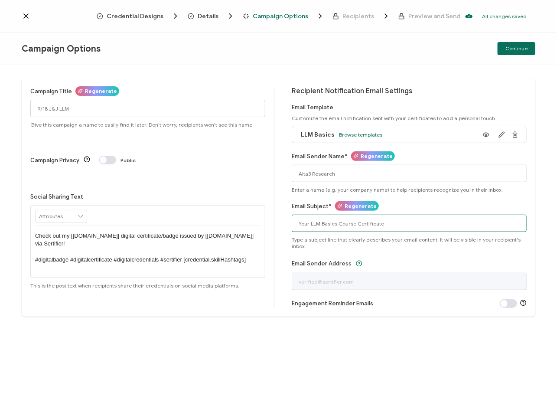
type input "Your LLM Basics Course Certificate"
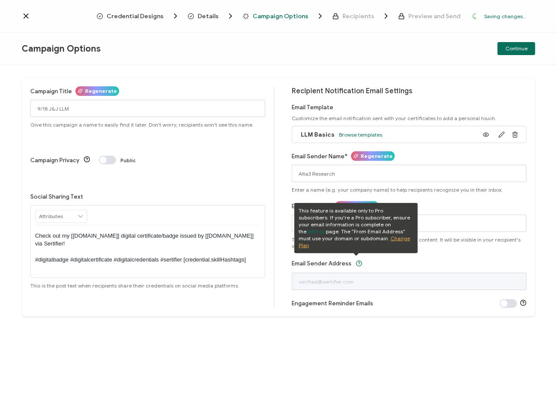
click at [445, 86] on div "Campaign Title Regenerate 9/18 J&J LLM Give this campaign a name to easily find…" at bounding box center [278, 197] width 513 height 238
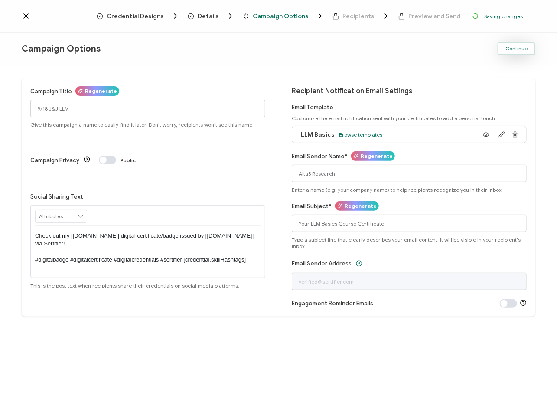
click at [509, 52] on button "Continue" at bounding box center [516, 48] width 38 height 13
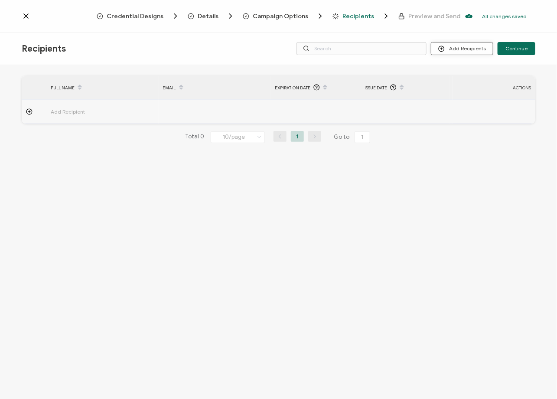
click at [471, 53] on button "Add Recipients" at bounding box center [462, 48] width 62 height 13
click at [471, 67] on li "Upload Recipients" at bounding box center [475, 72] width 81 height 14
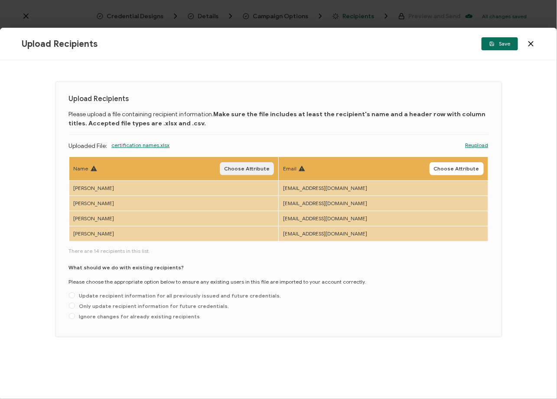
click at [255, 167] on span "Choose Attribute" at bounding box center [246, 168] width 45 height 5
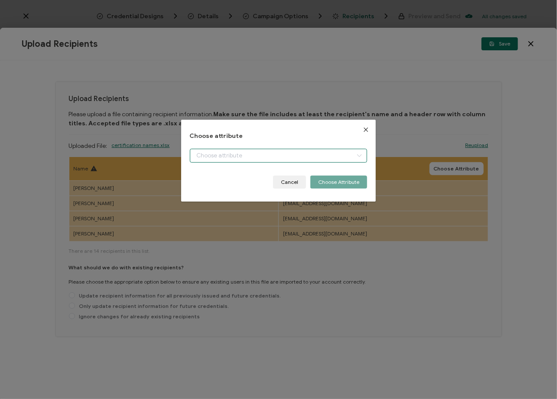
click at [215, 149] on input "dialog" at bounding box center [279, 156] width 178 height 14
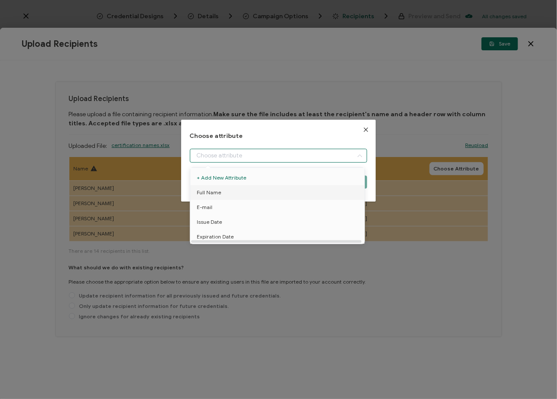
click at [221, 192] on li "Full Name" at bounding box center [279, 192] width 182 height 15
type input "Full Name"
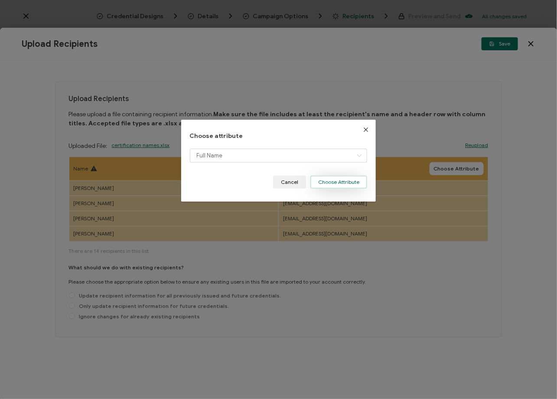
click at [330, 179] on button "Choose Attribute" at bounding box center [338, 181] width 57 height 13
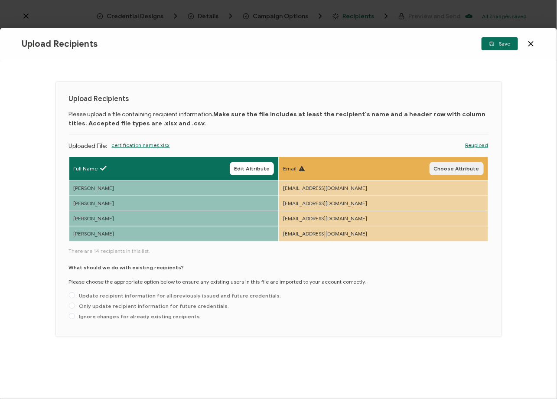
click at [445, 168] on span "Choose Attribute" at bounding box center [456, 168] width 45 height 5
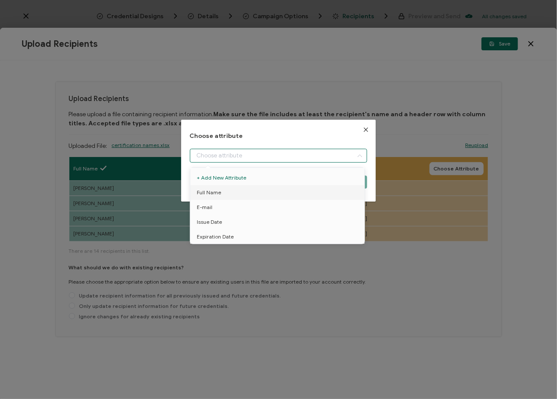
click at [246, 154] on input "dialog" at bounding box center [279, 156] width 178 height 14
click at [223, 204] on li "E-mail" at bounding box center [279, 207] width 182 height 15
type input "E-mail"
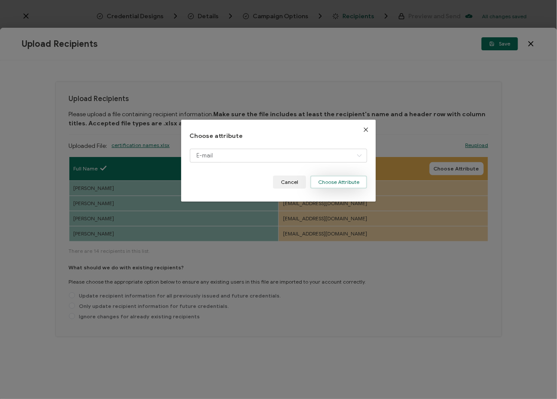
click at [343, 182] on button "Choose Attribute" at bounding box center [338, 181] width 57 height 13
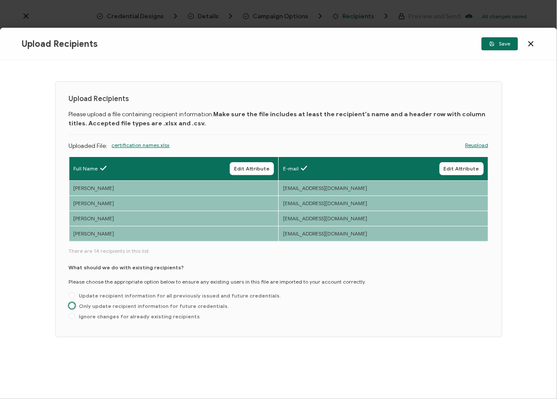
click at [203, 303] on span "Only update recipient information for future credentials." at bounding box center [152, 305] width 154 height 6
click at [75, 303] on input "Only update recipient information for future credentials." at bounding box center [72, 305] width 6 height 7
radio input "true"
click at [500, 45] on span "Save" at bounding box center [499, 43] width 21 height 5
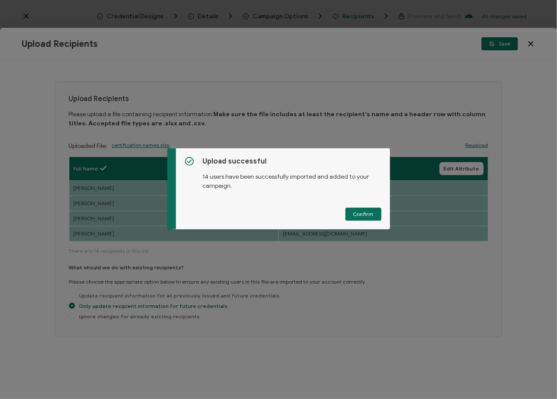
click at [363, 211] on span "Confirm" at bounding box center [363, 213] width 20 height 5
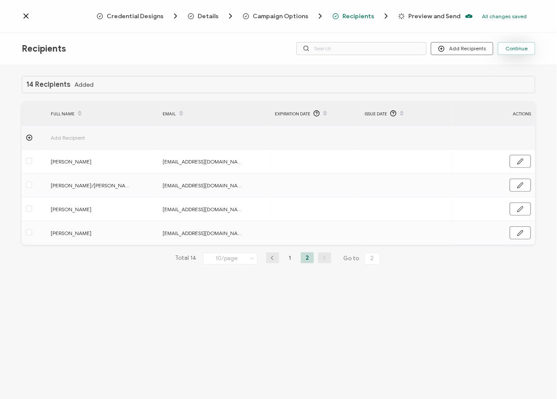
click at [506, 46] on span "Continue" at bounding box center [516, 48] width 22 height 5
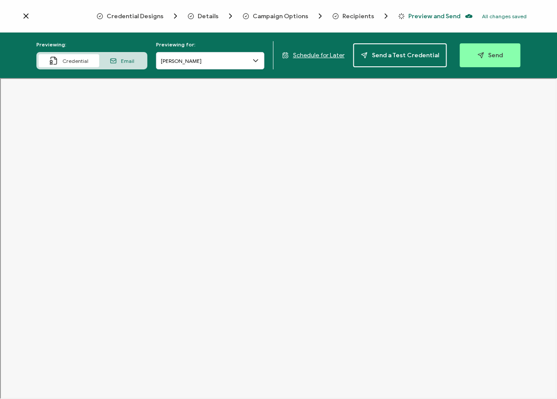
click at [319, 54] on span "Schedule for Later" at bounding box center [319, 55] width 52 height 7
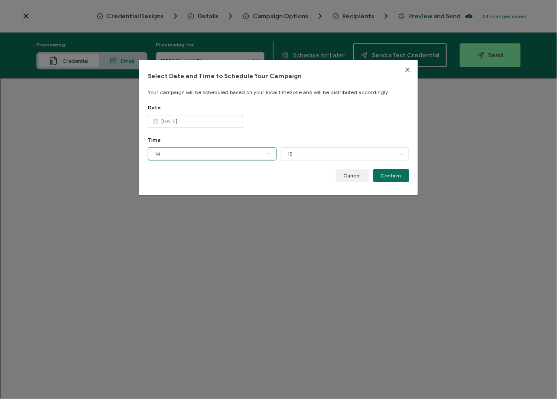
click at [166, 151] on input "14" at bounding box center [212, 153] width 128 height 13
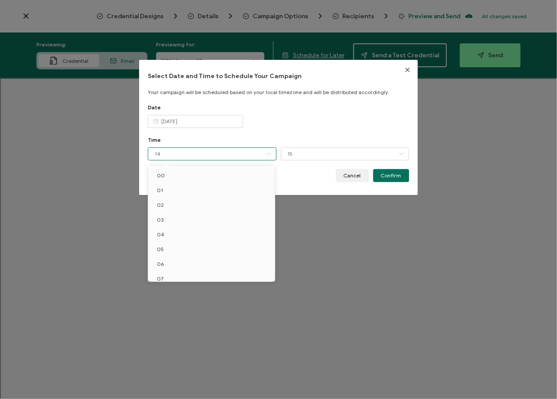
scroll to position [109, 0]
click at [277, 134] on div "Date [DATE]" at bounding box center [278, 120] width 261 height 32
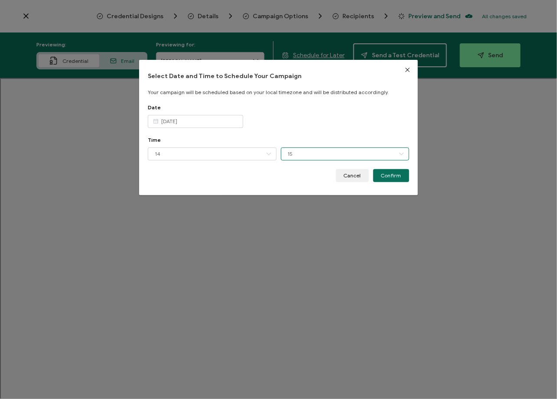
click at [299, 153] on input "15" at bounding box center [345, 153] width 128 height 13
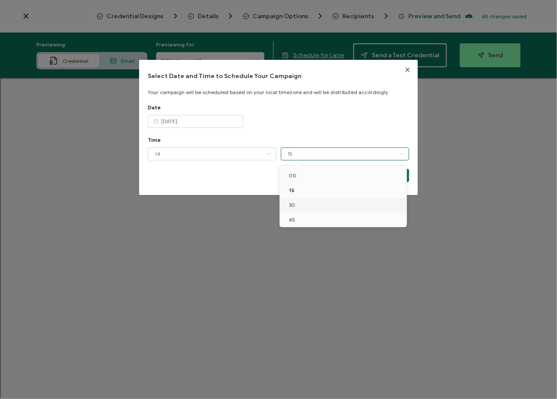
click at [296, 204] on li "30" at bounding box center [345, 205] width 130 height 15
type input "30"
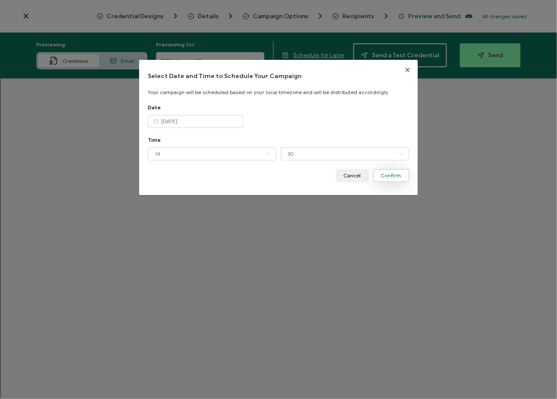
click at [385, 174] on span "Confirm" at bounding box center [391, 175] width 20 height 5
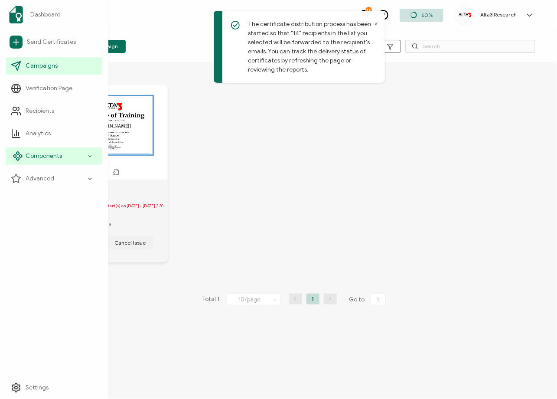
click at [44, 155] on span "Components" at bounding box center [44, 156] width 36 height 9
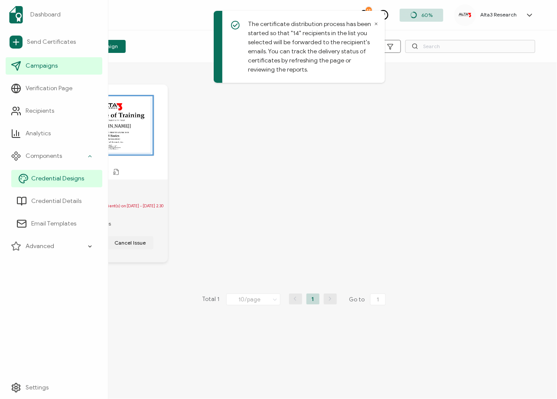
click at [45, 175] on span "Credential Designs" at bounding box center [57, 178] width 53 height 9
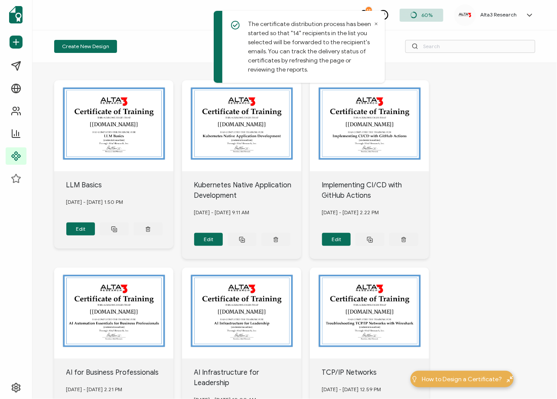
click at [376, 24] on icon at bounding box center [376, 24] width 2 height 2
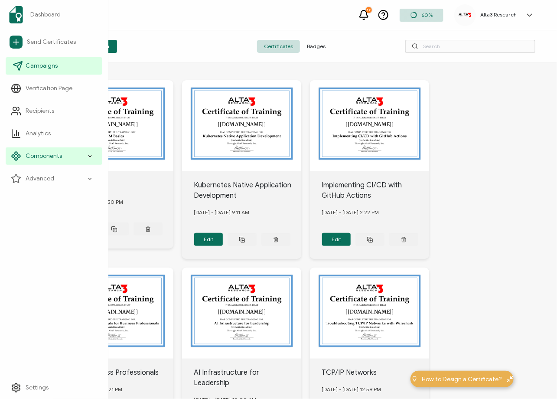
click at [49, 66] on span "Campaigns" at bounding box center [42, 66] width 32 height 9
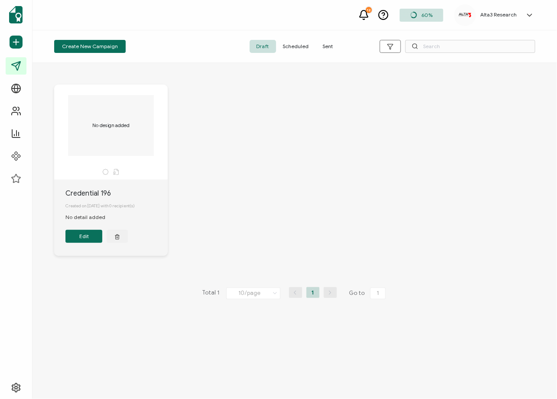
click at [296, 47] on span "Scheduled" at bounding box center [296, 46] width 40 height 13
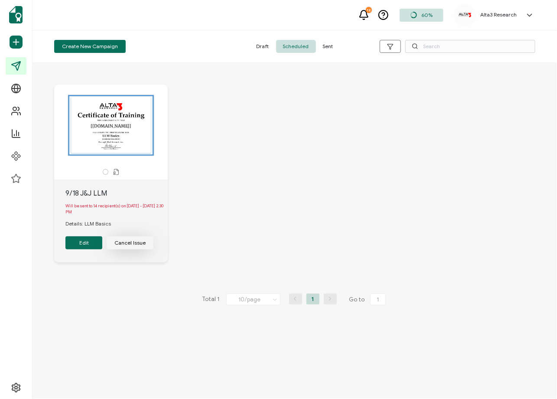
click at [131, 244] on button "Cancel Issue" at bounding box center [130, 242] width 47 height 13
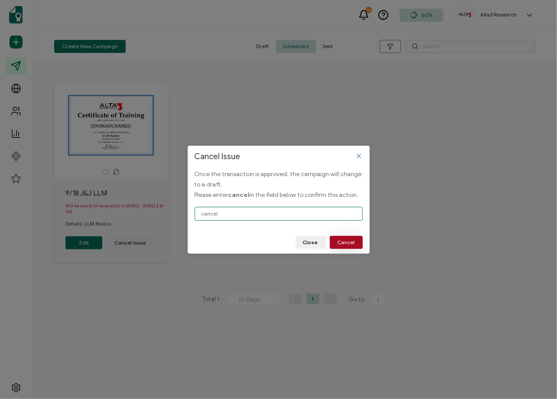
type input "cancel"
click at [351, 240] on span "Cancel" at bounding box center [346, 242] width 17 height 5
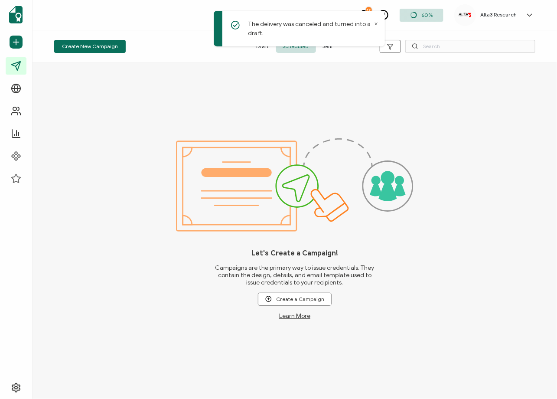
click at [376, 23] on icon at bounding box center [376, 24] width 2 height 2
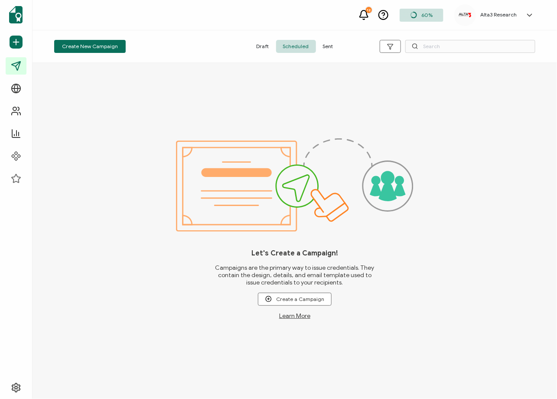
click at [259, 46] on span "Draft" at bounding box center [263, 46] width 26 height 13
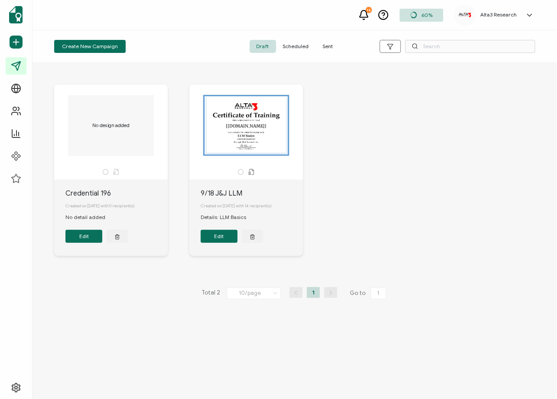
click at [222, 241] on button "Edit" at bounding box center [219, 236] width 37 height 13
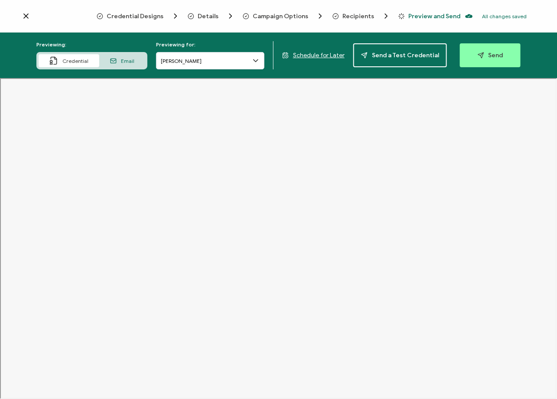
click at [148, 17] on span "Credential Designs" at bounding box center [135, 16] width 57 height 6
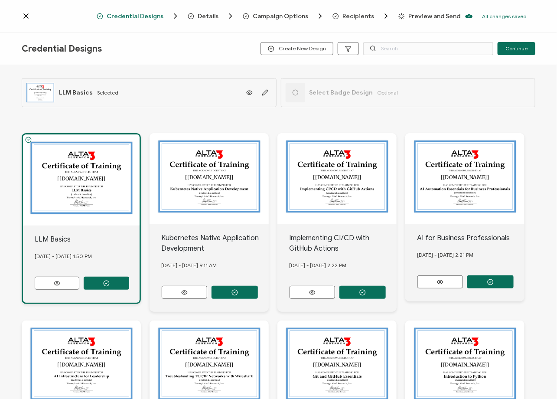
click at [205, 16] on span "Details" at bounding box center [208, 16] width 21 height 6
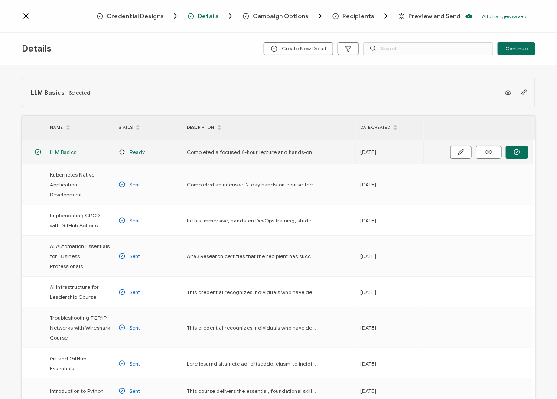
drag, startPoint x: 517, startPoint y: 152, endPoint x: 453, endPoint y: 154, distance: 63.7
click at [447, 159] on div at bounding box center [478, 152] width 108 height 24
click at [460, 152] on icon "button" at bounding box center [461, 152] width 6 height 6
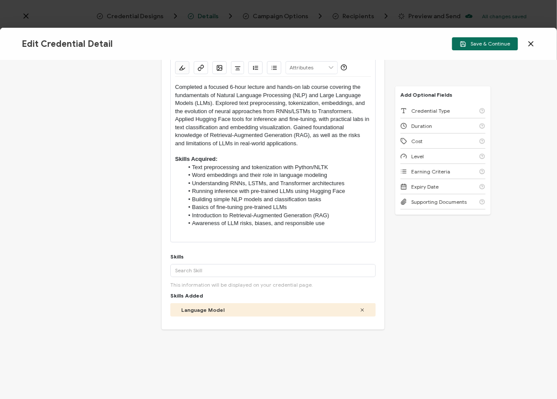
scroll to position [136, 0]
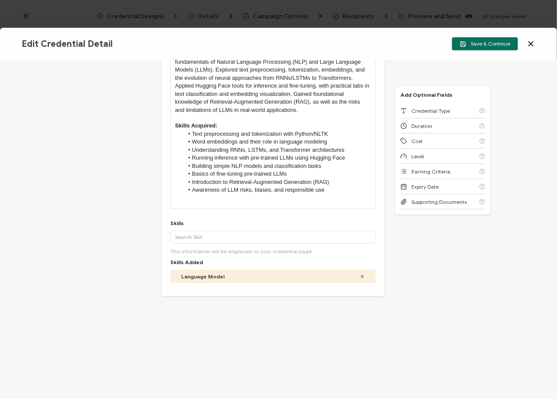
click at [426, 271] on div "Credential Title LLM Basics ISSUER Issuer Name Credential Description Alright S…" at bounding box center [278, 229] width 557 height 338
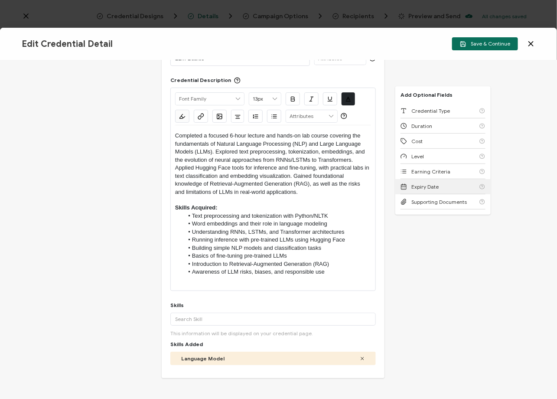
scroll to position [0, 0]
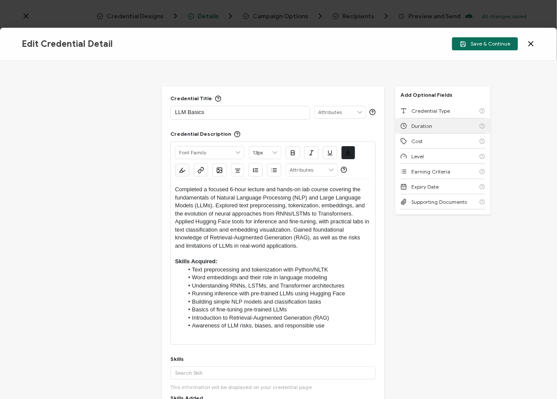
click at [428, 124] on span "Duration" at bounding box center [421, 126] width 21 height 6
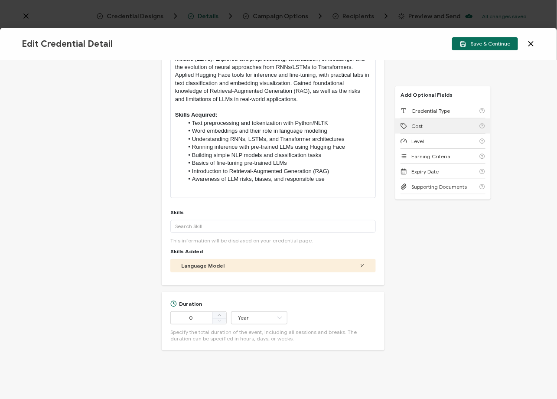
scroll to position [149, 0]
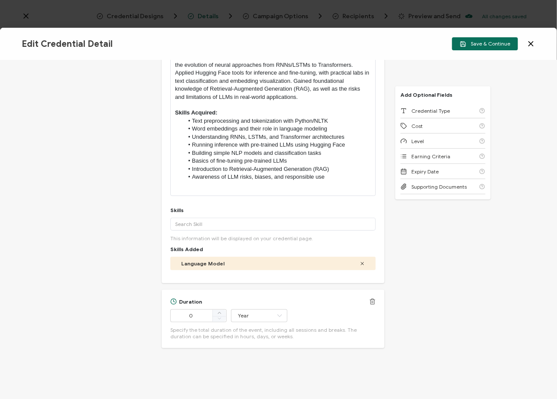
click at [372, 301] on icon at bounding box center [372, 301] width 6 height 6
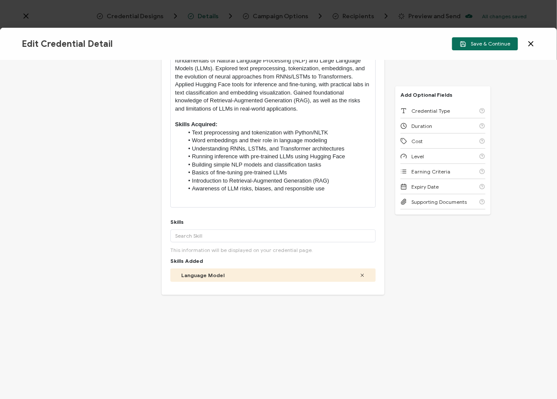
scroll to position [136, 0]
click at [302, 196] on p at bounding box center [273, 198] width 196 height 8
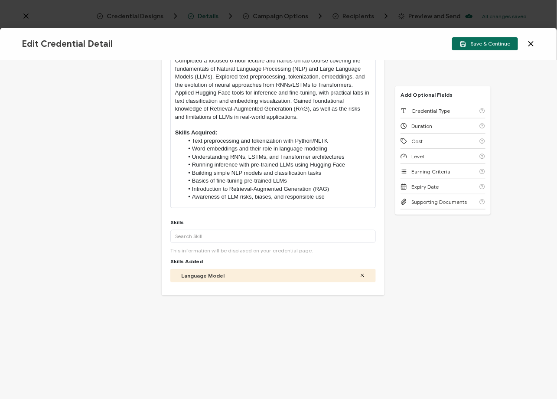
scroll to position [128, 0]
click at [509, 42] on icon at bounding box center [530, 43] width 9 height 9
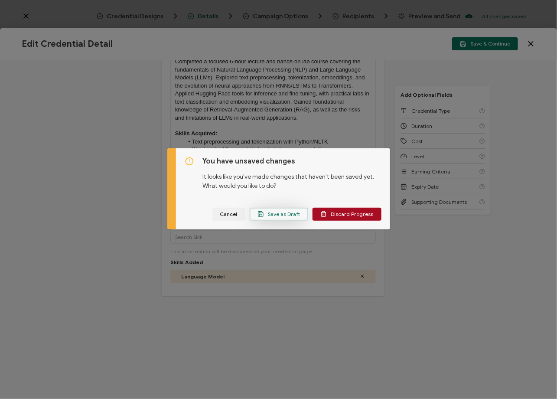
click at [279, 213] on span "Save as Draft" at bounding box center [278, 214] width 43 height 6
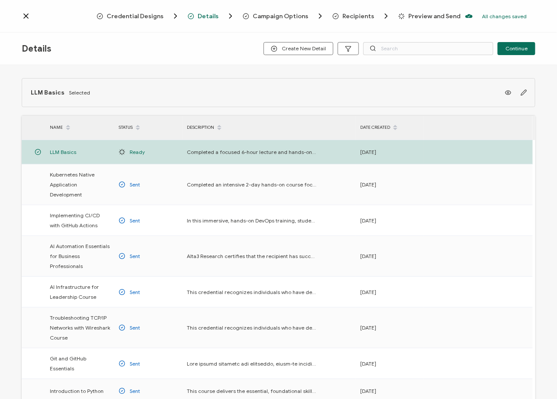
click at [29, 15] on icon at bounding box center [26, 16] width 9 height 9
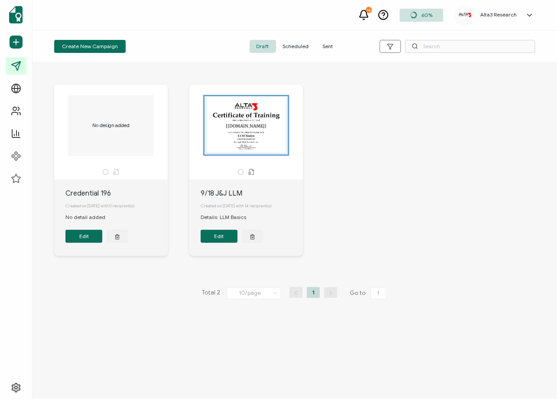
click at [222, 240] on button "Edit" at bounding box center [219, 236] width 37 height 13
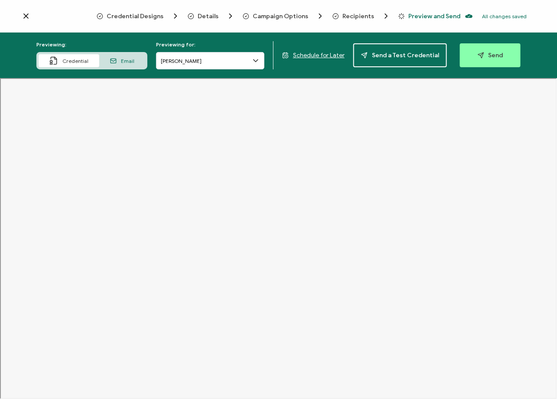
click at [321, 56] on span "Schedule for Later" at bounding box center [319, 55] width 52 height 7
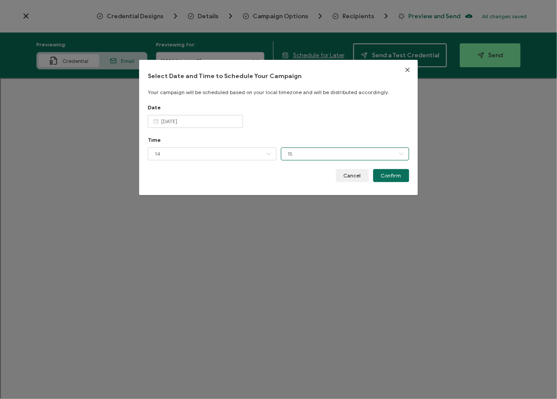
click at [287, 153] on input "15" at bounding box center [345, 153] width 128 height 13
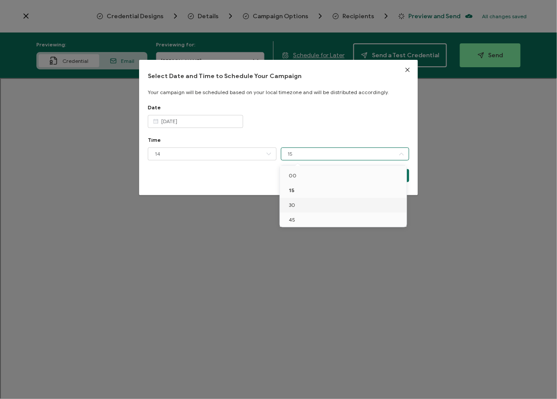
click at [294, 201] on li "30" at bounding box center [345, 205] width 130 height 15
type input "30"
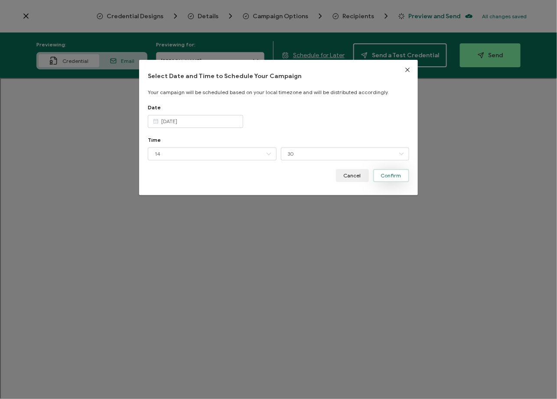
click at [388, 175] on span "Confirm" at bounding box center [391, 175] width 20 height 5
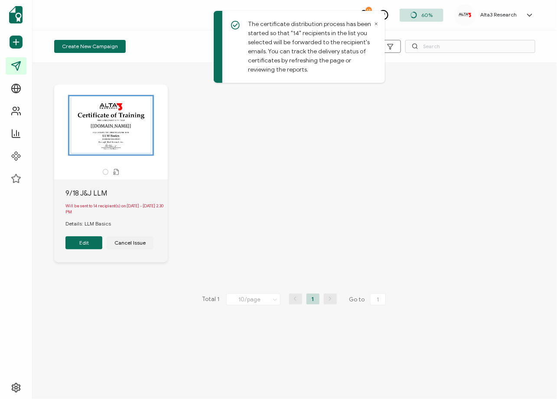
click at [376, 23] on icon at bounding box center [376, 24] width 4 height 4
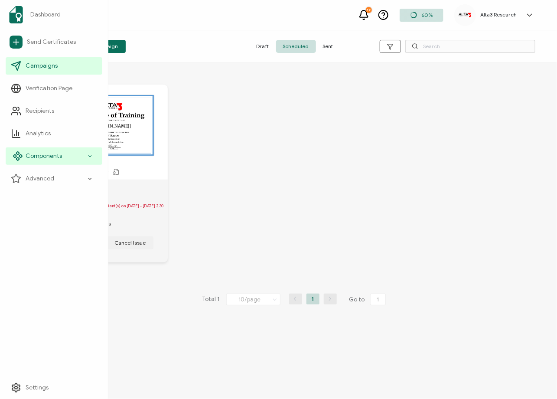
click at [42, 153] on span "Components" at bounding box center [44, 156] width 36 height 9
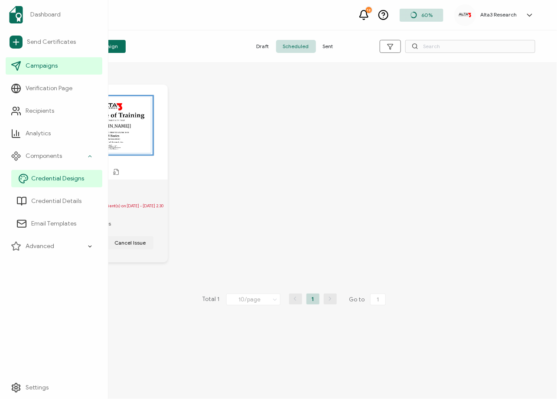
click at [37, 180] on span "Credential Designs" at bounding box center [57, 178] width 53 height 9
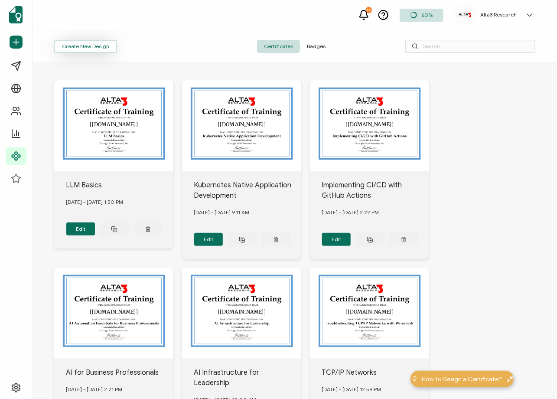
click at [85, 50] on button "Create New Design" at bounding box center [85, 46] width 63 height 13
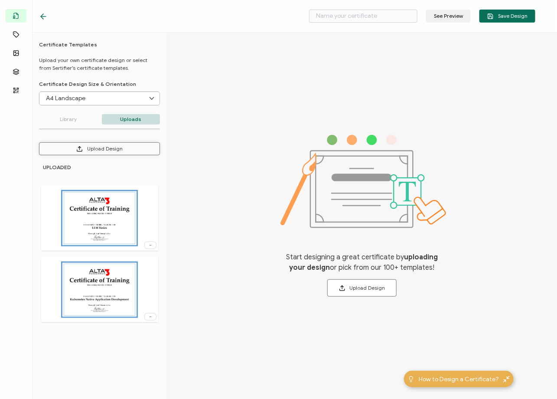
click at [101, 145] on button "Upload Design" at bounding box center [99, 148] width 121 height 13
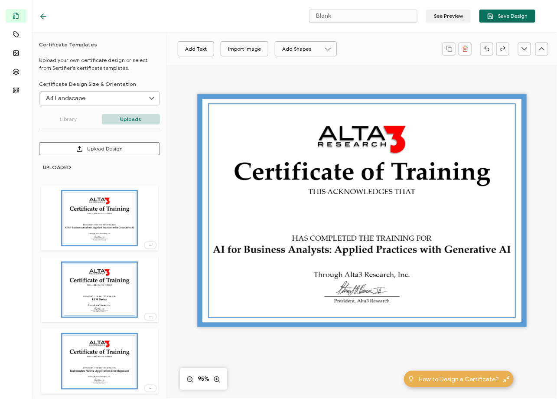
click at [116, 289] on img at bounding box center [99, 289] width 76 height 56
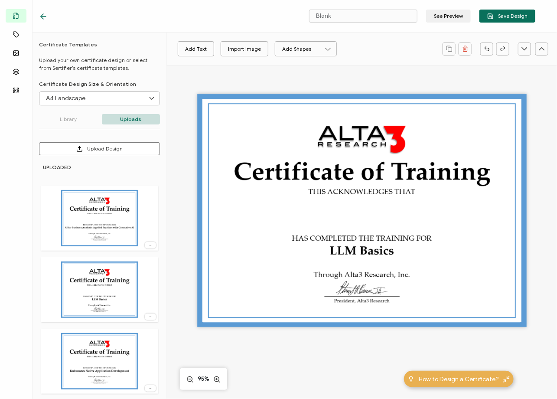
click at [114, 227] on img at bounding box center [99, 218] width 76 height 56
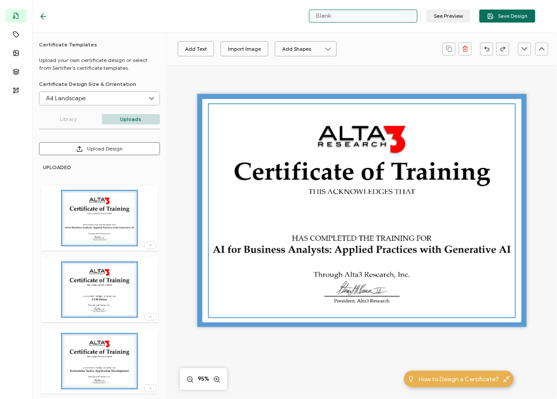
drag, startPoint x: 375, startPoint y: 16, endPoint x: 257, endPoint y: 17, distance: 117.8
click at [258, 17] on div "Blank See Preview Save Design" at bounding box center [286, 16] width 539 height 32
type input "AI for Business Analysts"
click at [149, 315] on icon at bounding box center [150, 316] width 9 height 2
click at [137, 329] on li "Delete Image" at bounding box center [135, 334] width 46 height 13
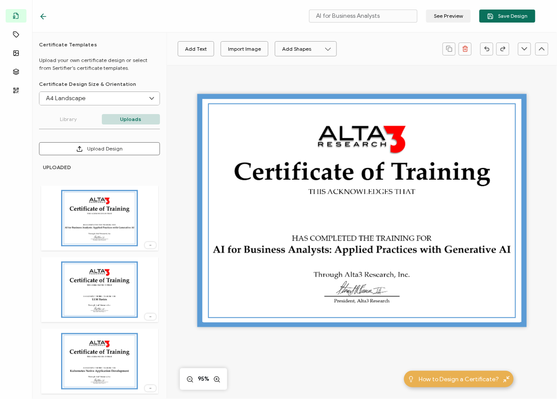
click at [149, 387] on icon at bounding box center [150, 388] width 9 height 2
click at [140, 381] on span "Delete Image" at bounding box center [135, 379] width 32 height 6
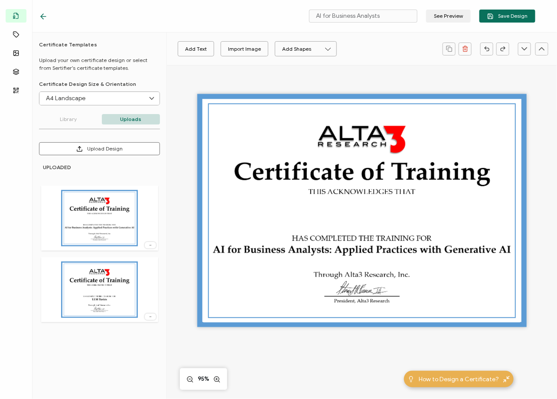
click at [149, 315] on icon at bounding box center [150, 316] width 9 height 2
click at [139, 335] on span "Delete Image" at bounding box center [136, 334] width 32 height 6
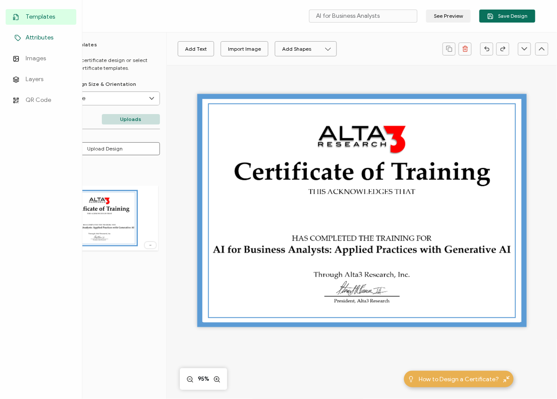
click at [32, 39] on span "Attributes" at bounding box center [40, 37] width 28 height 9
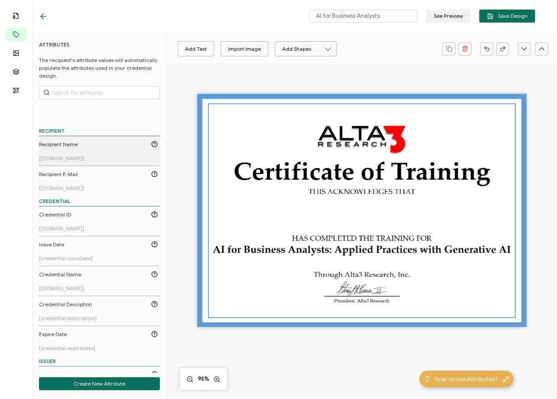
click at [77, 146] on div "Recipient Name" at bounding box center [98, 144] width 119 height 8
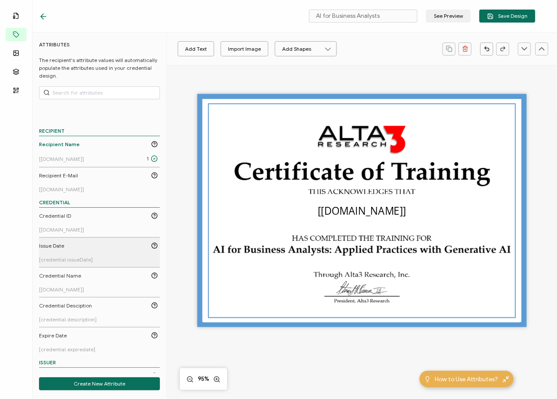
click at [58, 242] on span "Issue Date" at bounding box center [51, 246] width 25 height 8
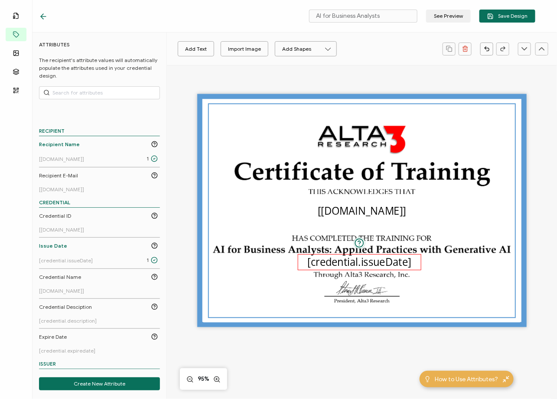
drag, startPoint x: 335, startPoint y: 221, endPoint x: 333, endPoint y: 260, distance: 39.5
click at [333, 260] on pre "[credential.issueDate]" at bounding box center [359, 262] width 104 height 14
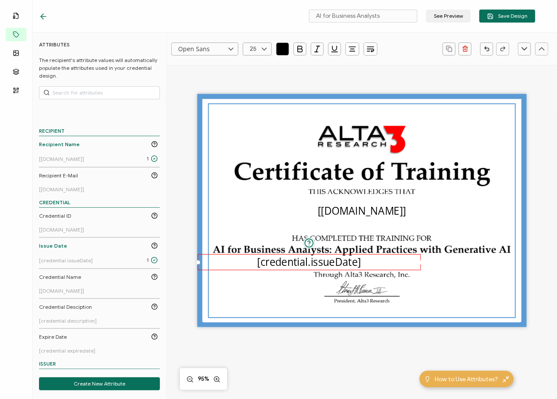
drag, startPoint x: 296, startPoint y: 261, endPoint x: 191, endPoint y: 263, distance: 105.3
click at [191, 263] on div "The recipient’s full name, which will be automatically filled based on the info…" at bounding box center [362, 224] width 370 height 319
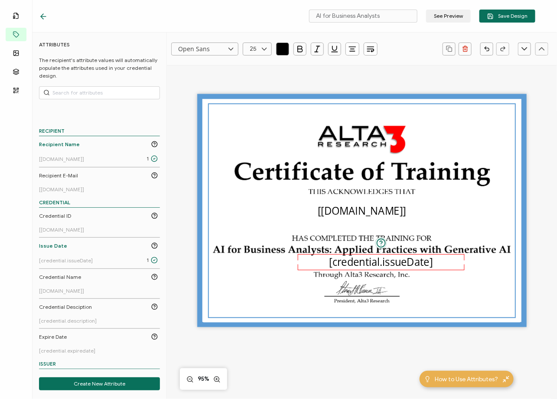
drag, startPoint x: 419, startPoint y: 261, endPoint x: 360, endPoint y: 268, distance: 59.3
click at [360, 268] on div "The date the credential was issued. This will automatically update to the day t…" at bounding box center [380, 262] width 167 height 16
drag, startPoint x: 461, startPoint y: 262, endPoint x: 527, endPoint y: 262, distance: 65.9
click at [509, 262] on div "The recipient’s full name, which will be automatically filled based on the info…" at bounding box center [362, 224] width 370 height 319
drag, startPoint x: 265, startPoint y: 266, endPoint x: 191, endPoint y: 264, distance: 74.5
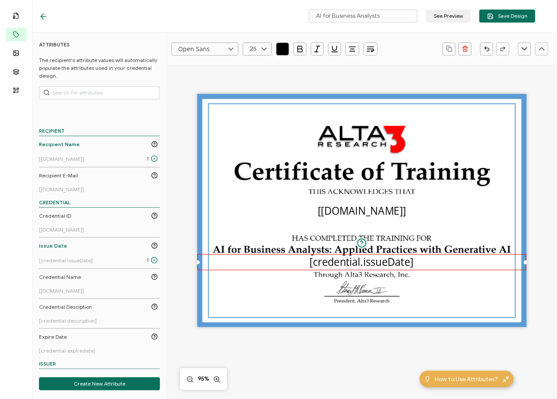
click at [191, 264] on div "The recipient’s full name, which will be automatically filled based on the info…" at bounding box center [362, 224] width 370 height 319
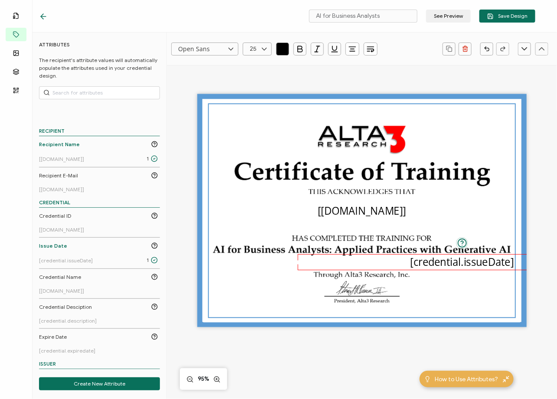
click at [228, 47] on icon at bounding box center [230, 48] width 11 height 13
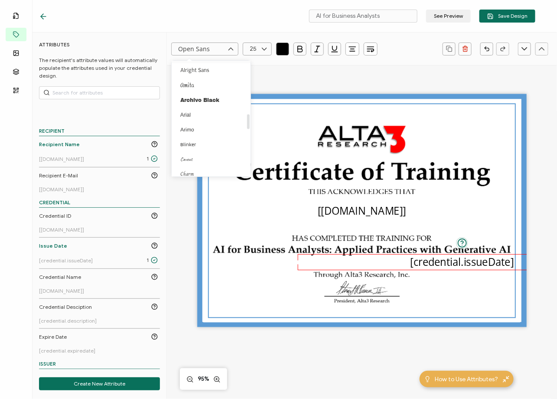
scroll to position [403, 0]
click at [212, 77] on span "[PERSON_NAME]" at bounding box center [201, 79] width 43 height 6
type input "[PERSON_NAME]"
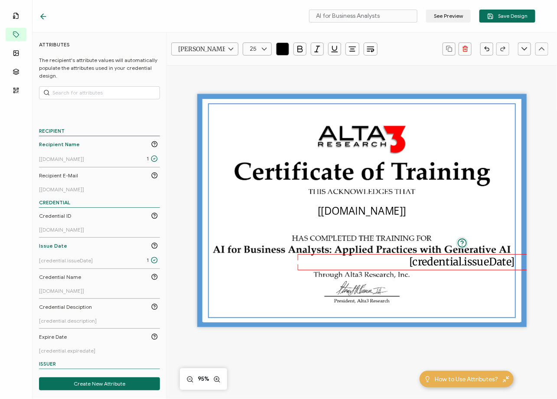
click at [260, 47] on icon at bounding box center [264, 48] width 11 height 13
click at [258, 77] on li "16" at bounding box center [258, 78] width 31 height 15
type input "16"
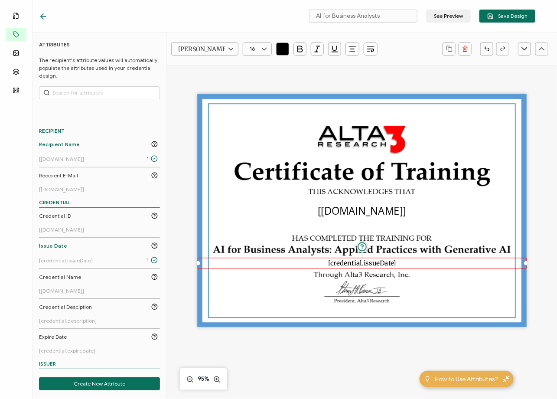
drag, startPoint x: 446, startPoint y: 268, endPoint x: 396, endPoint y: 266, distance: 50.3
click at [396, 266] on div "[credential.issueDate]" at bounding box center [362, 263] width 329 height 11
click at [381, 206] on pre "[[DOMAIN_NAME]]" at bounding box center [362, 210] width 88 height 14
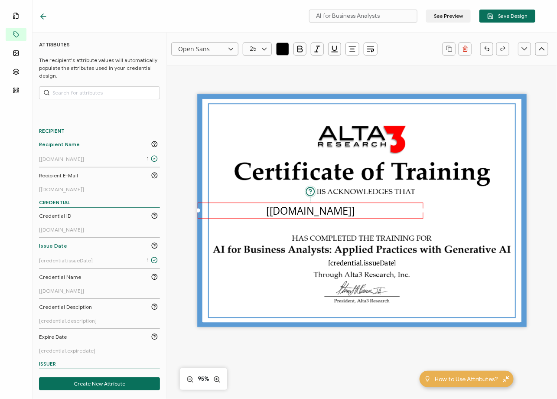
drag, startPoint x: 299, startPoint y: 211, endPoint x: 191, endPoint y: 209, distance: 107.9
click at [191, 209] on div "The recipient’s full name, which will be automatically filled based on the info…" at bounding box center [362, 224] width 370 height 319
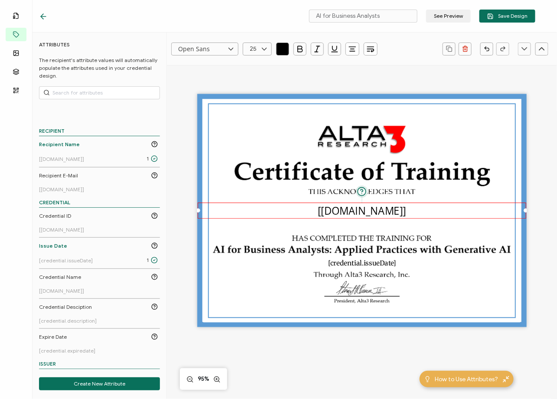
drag, startPoint x: 423, startPoint y: 210, endPoint x: 532, endPoint y: 224, distance: 109.7
click at [509, 224] on div "The recipient’s full name, which will be automatically filled based on the info…" at bounding box center [362, 224] width 370 height 319
click at [345, 210] on pre "[[DOMAIN_NAME]]" at bounding box center [362, 210] width 88 height 14
click at [233, 49] on icon at bounding box center [230, 48] width 11 height 13
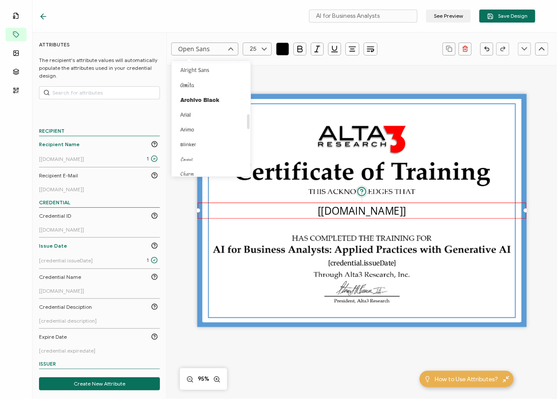
scroll to position [403, 0]
click at [215, 74] on li "[PERSON_NAME]" at bounding box center [213, 79] width 82 height 15
type input "[PERSON_NAME]"
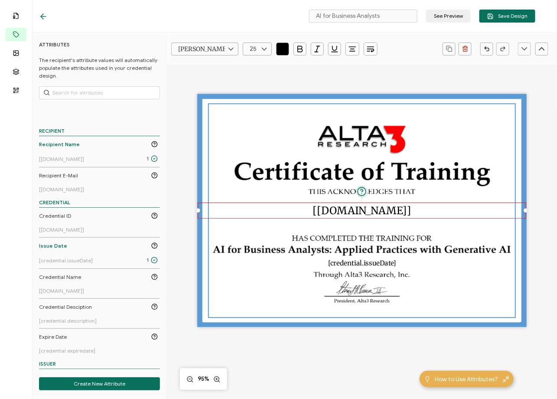
click at [265, 48] on icon at bounding box center [264, 48] width 11 height 13
click at [255, 130] on span "40" at bounding box center [255, 129] width 7 height 6
type input "40"
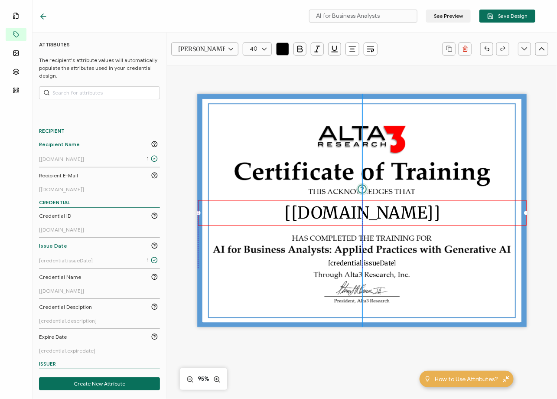
click at [389, 217] on pre "[[DOMAIN_NAME]]" at bounding box center [362, 213] width 156 height 20
click at [403, 83] on div "The recipient’s full name, which will be automatically filled based on the info…" at bounding box center [362, 224] width 370 height 319
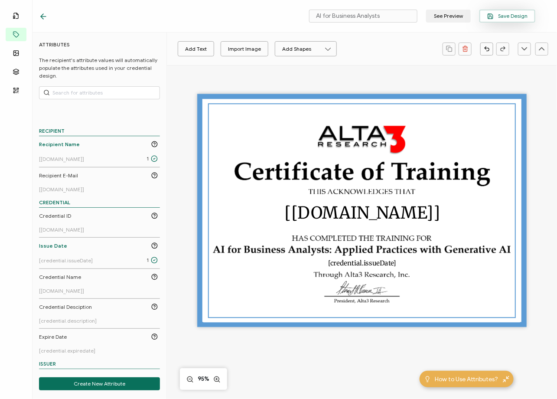
click at [509, 16] on span "Save Design" at bounding box center [507, 16] width 40 height 6
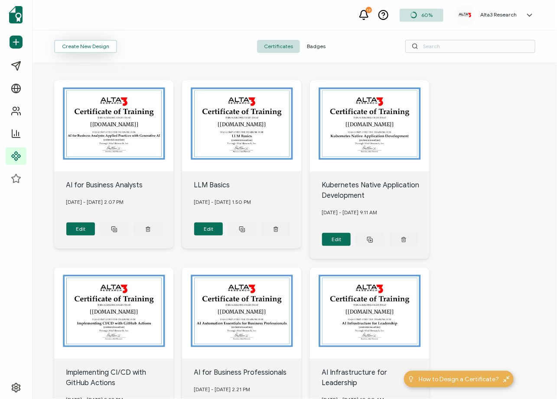
click at [85, 45] on button "Create New Design" at bounding box center [85, 46] width 63 height 13
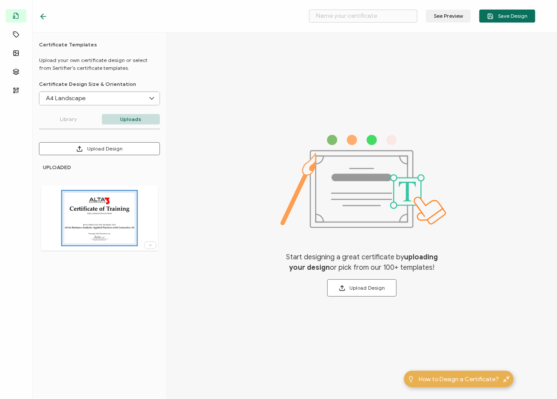
click at [148, 244] on icon at bounding box center [150, 245] width 9 height 2
click at [138, 262] on span "Delete Image" at bounding box center [136, 263] width 32 height 6
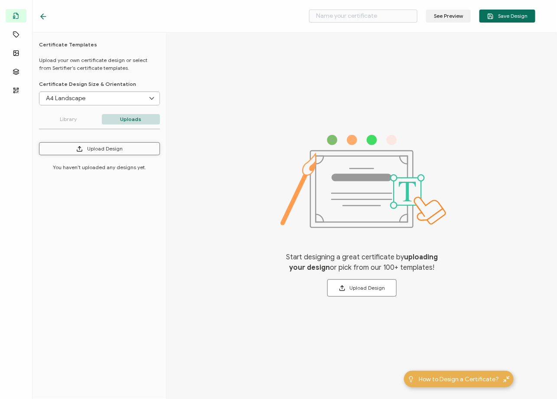
click at [95, 147] on button "Upload Design" at bounding box center [99, 148] width 121 height 13
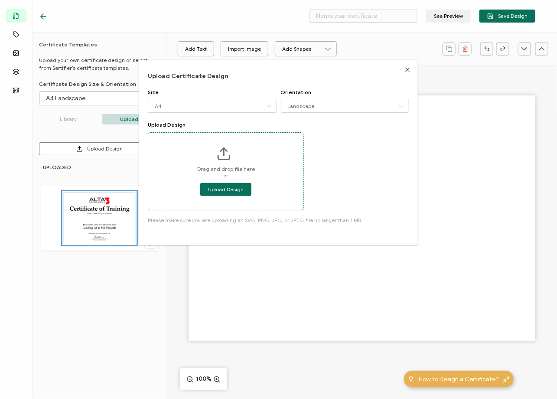
type input "Blank"
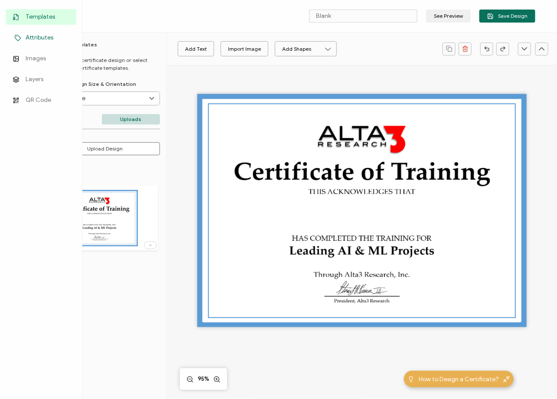
click at [36, 41] on span "Attributes" at bounding box center [40, 37] width 28 height 9
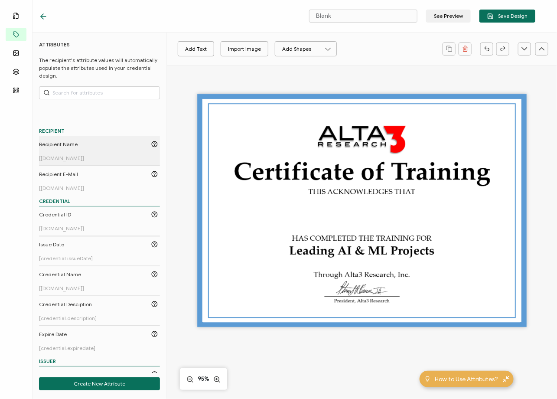
click at [60, 142] on span "Recipient Name" at bounding box center [58, 144] width 39 height 8
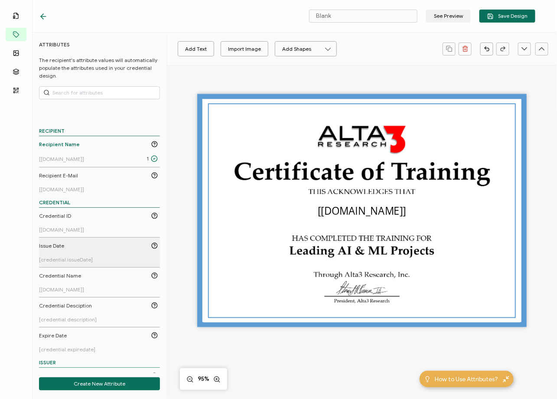
click at [75, 243] on div "Issue Date" at bounding box center [98, 246] width 119 height 8
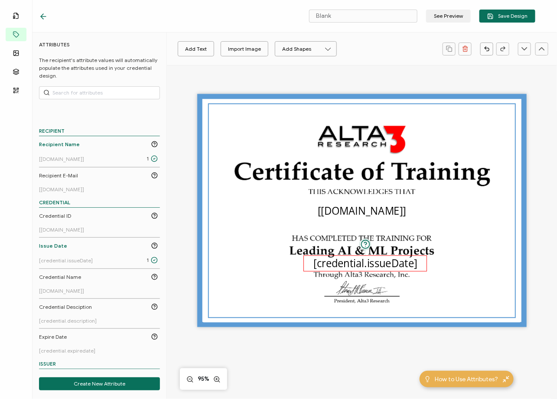
drag, startPoint x: 355, startPoint y: 231, endPoint x: 359, endPoint y: 264, distance: 33.5
click at [359, 264] on pre "[credential.issueDate]" at bounding box center [365, 263] width 104 height 14
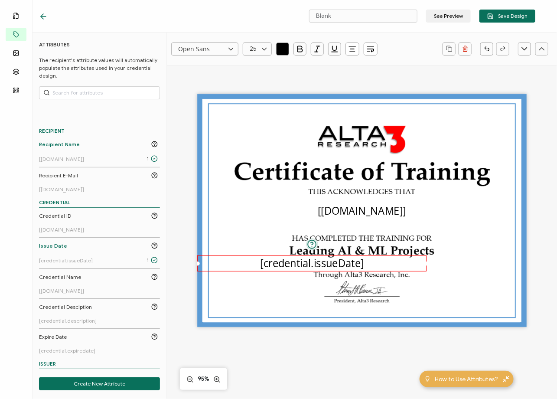
drag, startPoint x: 302, startPoint y: 263, endPoint x: 191, endPoint y: 265, distance: 111.8
click at [191, 265] on div "The recipient’s full name, which will be automatically filled based on the info…" at bounding box center [362, 224] width 370 height 319
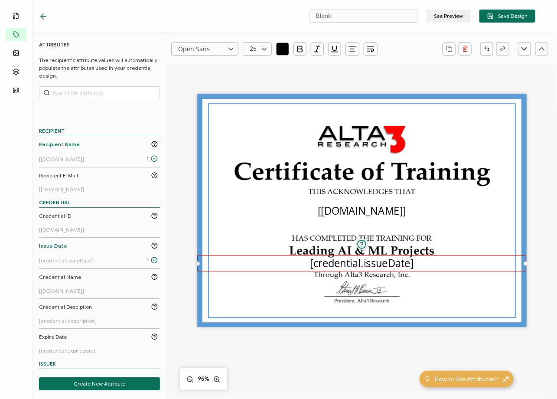
drag, startPoint x: 432, startPoint y: 264, endPoint x: 530, endPoint y: 270, distance: 99.0
click at [509, 270] on div "The recipient’s full name, which will be automatically filled based on the info…" at bounding box center [362, 224] width 370 height 319
click at [380, 213] on pre "[[DOMAIN_NAME]]" at bounding box center [362, 210] width 88 height 14
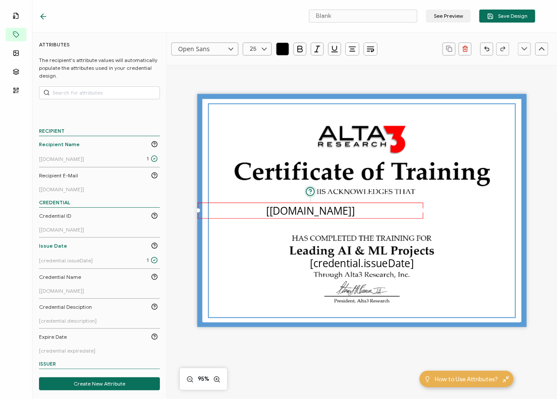
drag, startPoint x: 299, startPoint y: 210, endPoint x: 191, endPoint y: 212, distance: 107.9
click at [191, 212] on div "The recipient’s full name, which will be automatically filled based on the info…" at bounding box center [362, 224] width 370 height 319
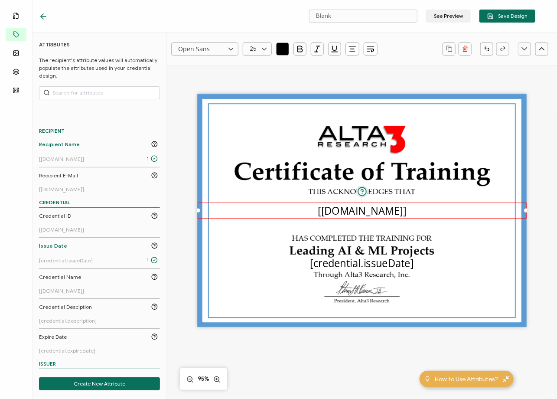
drag, startPoint x: 422, startPoint y: 209, endPoint x: 531, endPoint y: 213, distance: 109.3
click at [509, 213] on div "The recipient’s full name, which will be automatically filled based on the info…" at bounding box center [362, 224] width 370 height 319
click at [207, 49] on input "Open Sans" at bounding box center [204, 48] width 67 height 13
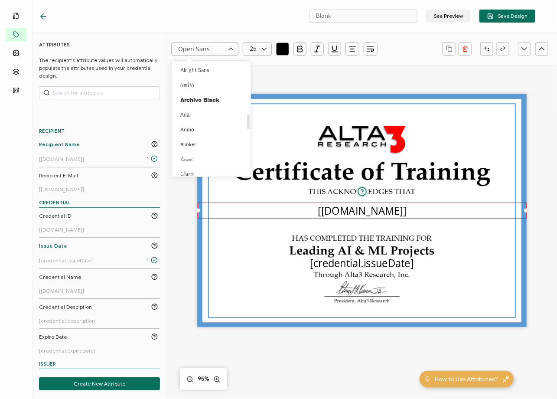
scroll to position [403, 0]
click at [205, 78] on span "[PERSON_NAME]" at bounding box center [201, 79] width 43 height 6
type input "[PERSON_NAME]"
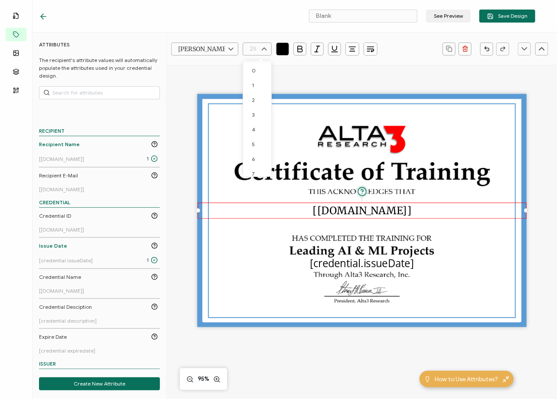
click at [255, 51] on input "text" at bounding box center [257, 48] width 29 height 13
click at [255, 129] on span "40" at bounding box center [255, 129] width 7 height 6
type input "40"
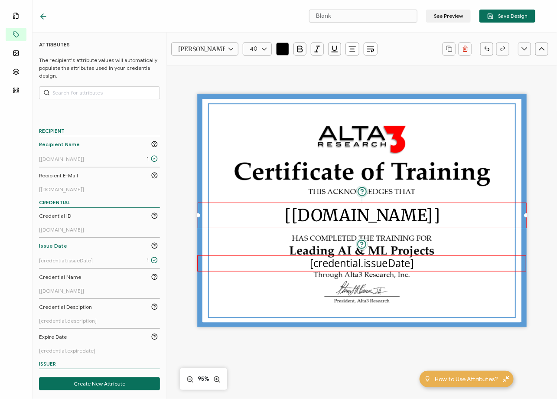
click at [336, 265] on pre "[credential.issueDate]" at bounding box center [362, 263] width 104 height 14
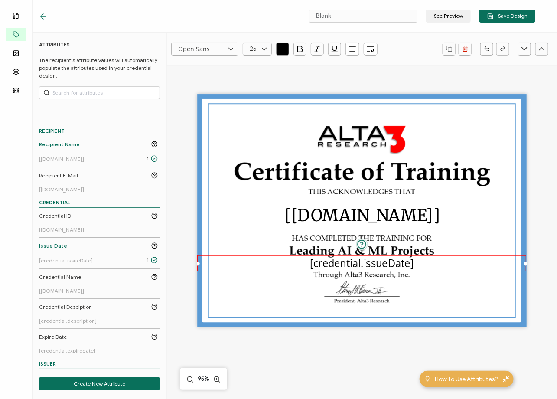
click at [230, 49] on icon at bounding box center [230, 48] width 11 height 13
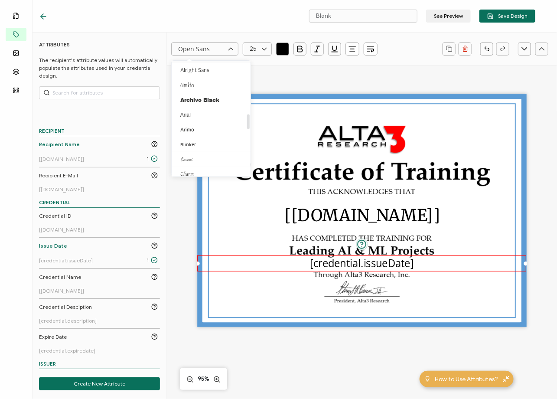
scroll to position [403, 0]
click at [217, 77] on li "[PERSON_NAME]" at bounding box center [213, 79] width 82 height 15
type input "[PERSON_NAME]"
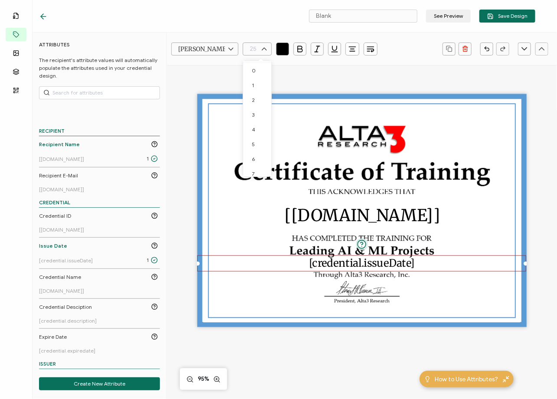
click at [257, 52] on input "text" at bounding box center [257, 48] width 29 height 13
click at [256, 119] on li "16" at bounding box center [258, 122] width 31 height 15
type input "16"
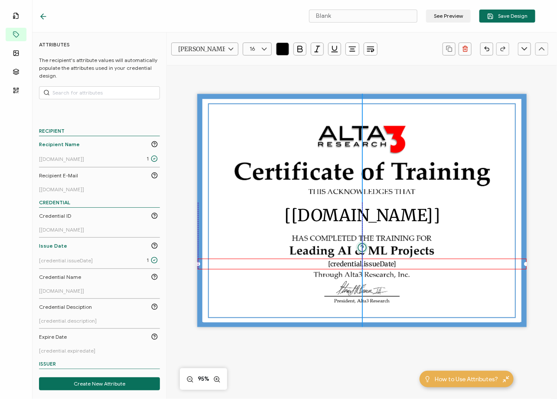
click at [374, 263] on pre "[credential.issueDate]" at bounding box center [362, 264] width 68 height 8
drag, startPoint x: 290, startPoint y: 19, endPoint x: 257, endPoint y: 11, distance: 33.3
click at [120, 13] on div "Blank See Preview Save Design" at bounding box center [286, 16] width 539 height 32
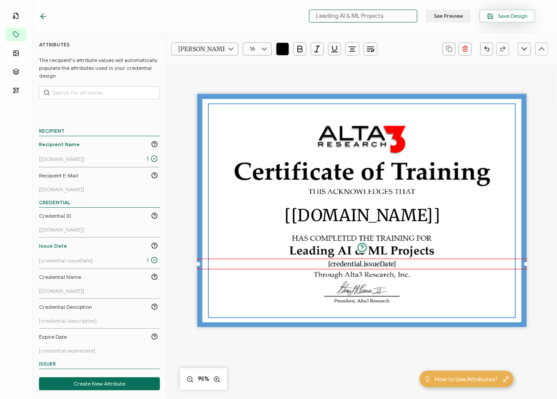
type input "Leading AI & ML Projects"
click at [497, 19] on span "Save Design" at bounding box center [507, 16] width 40 height 6
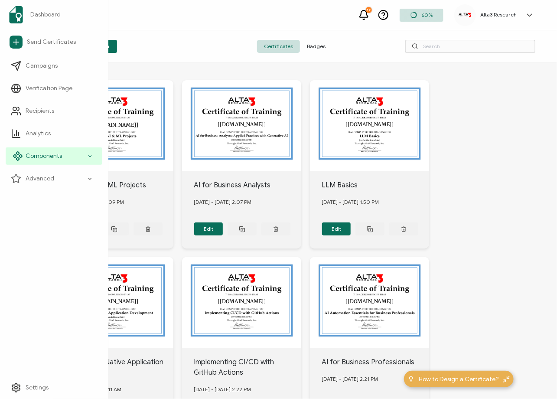
click at [44, 158] on span "Components" at bounding box center [44, 156] width 36 height 9
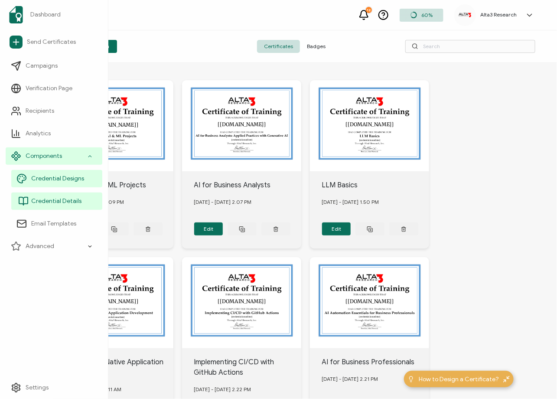
click at [56, 203] on span "Credential Details" at bounding box center [56, 201] width 50 height 9
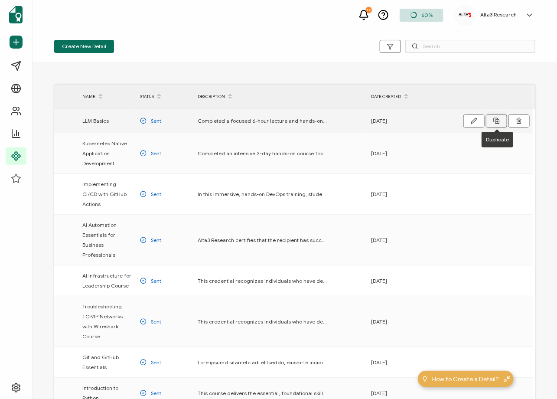
click at [495, 119] on icon at bounding box center [496, 120] width 6 height 6
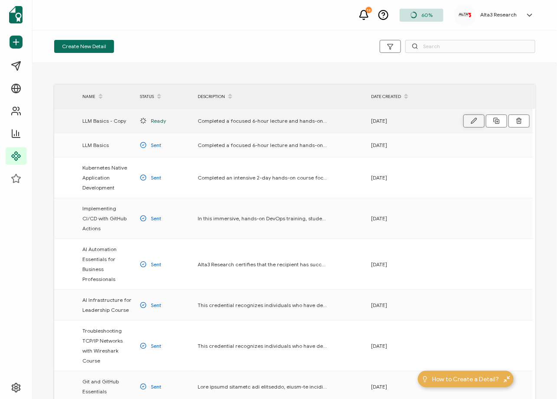
click at [474, 117] on button "button" at bounding box center [473, 120] width 21 height 13
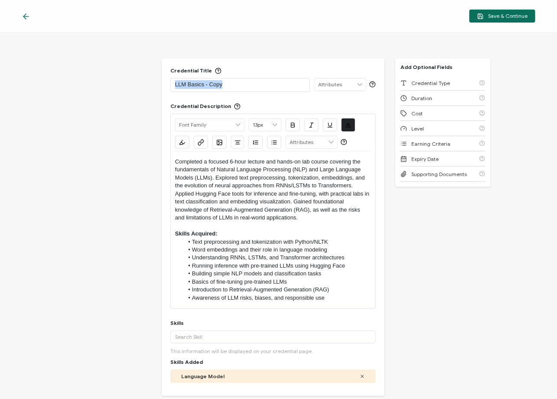
drag, startPoint x: 208, startPoint y: 85, endPoint x: 110, endPoint y: 84, distance: 97.9
click at [110, 84] on div "Credential Title LLM Basics - Copy ISSUER Issuer Name Credential Description Al…" at bounding box center [278, 215] width 557 height 366
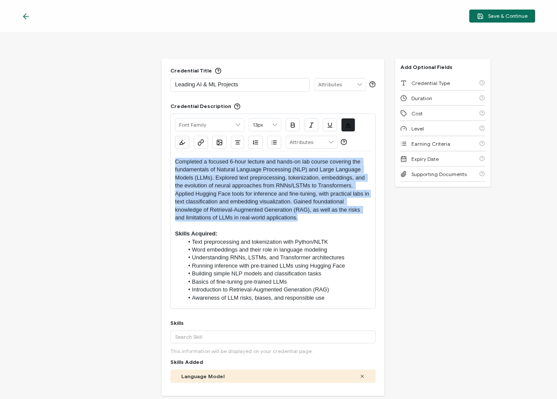
drag, startPoint x: 194, startPoint y: 169, endPoint x: 130, endPoint y: 136, distance: 72.3
click at [130, 136] on div "Credential Title Leading AI & ML Projects ISSUER Issuer Name Credential Descrip…" at bounding box center [278, 215] width 557 height 366
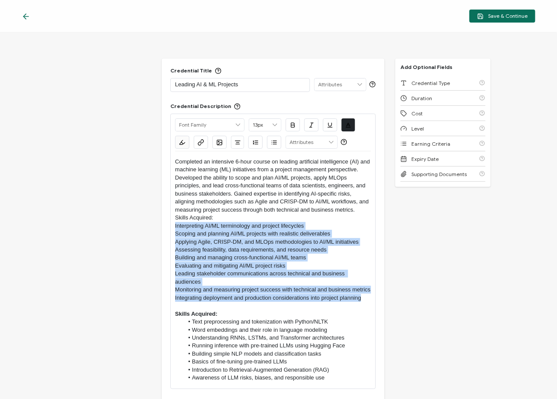
drag, startPoint x: 363, startPoint y: 305, endPoint x: 114, endPoint y: 227, distance: 261.3
click at [114, 227] on div "Credential Title Leading AI & ML Projects ISSUER Issuer Name Credential Descrip…" at bounding box center [278, 215] width 557 height 366
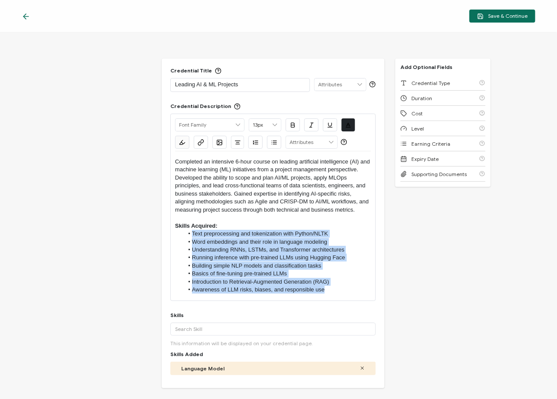
drag, startPoint x: 312, startPoint y: 292, endPoint x: 30, endPoint y: 230, distance: 288.3
click at [30, 230] on div "Credential Title Leading AI & ML Projects ISSUER Issuer Name Credential Descrip…" at bounding box center [278, 215] width 557 height 366
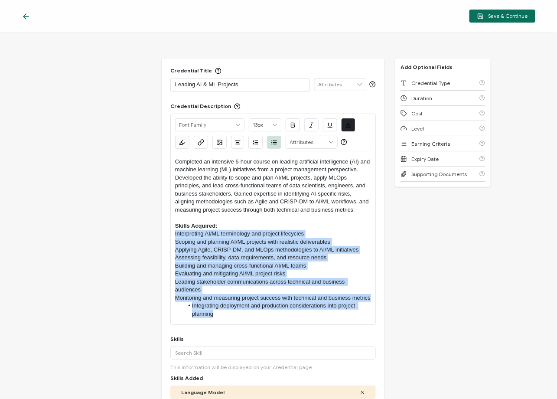
drag, startPoint x: 217, startPoint y: 321, endPoint x: 92, endPoint y: 235, distance: 151.3
click at [92, 235] on div "Credential Title Leading AI & ML Projects ISSUER Issuer Name Credential Descrip…" at bounding box center [278, 215] width 557 height 366
click at [270, 145] on button "button" at bounding box center [274, 142] width 14 height 13
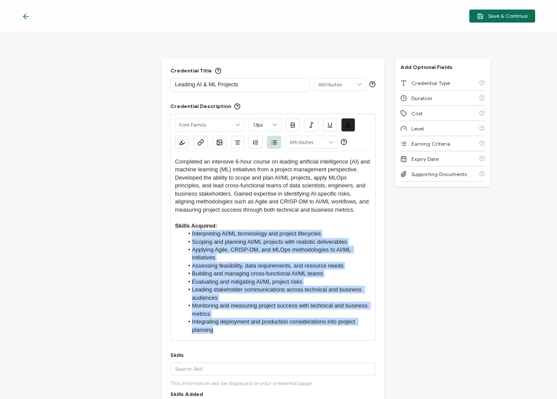
click at [240, 332] on li "Integrating deployment and production considerations into project planning" at bounding box center [278, 326] width 188 height 16
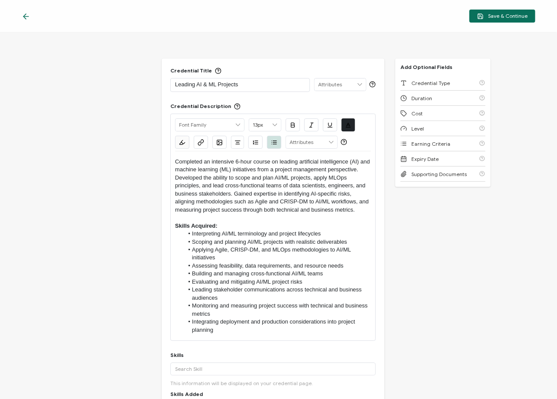
click at [195, 215] on p at bounding box center [273, 218] width 196 height 8
click at [183, 161] on p "Completed an intensive 6-hour course on leading artificial intelligence (AI) an…" at bounding box center [273, 186] width 196 height 56
click at [175, 159] on p "Completed an intensive 6-hour course on leading artificial intelligence (AI) an…" at bounding box center [273, 186] width 196 height 56
click at [240, 220] on p at bounding box center [273, 218] width 196 height 8
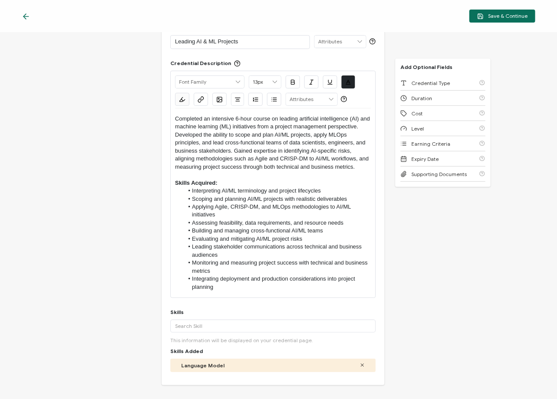
scroll to position [87, 0]
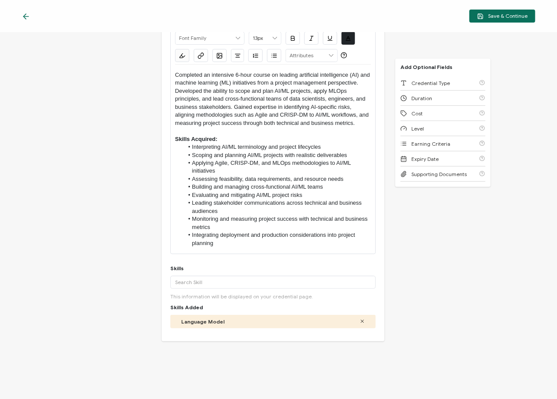
click at [360, 319] on icon at bounding box center [362, 320] width 5 height 5
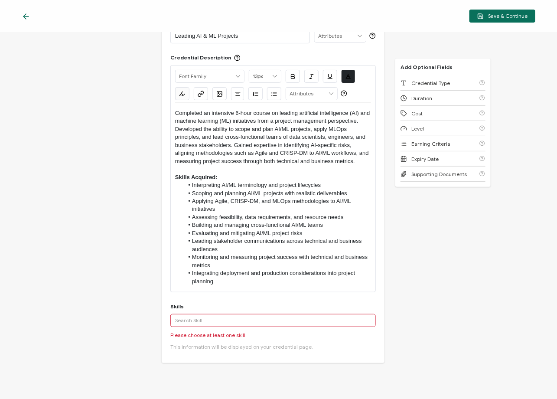
scroll to position [43, 0]
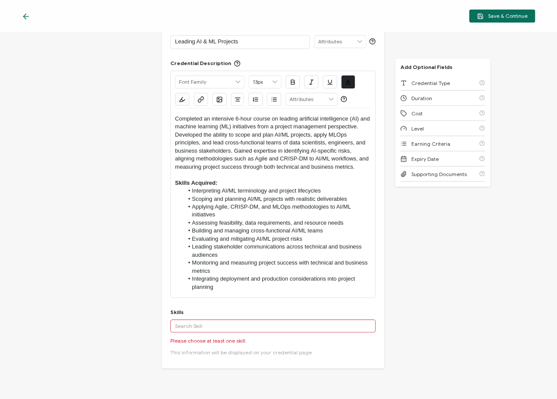
click at [252, 324] on input "text" at bounding box center [272, 325] width 205 height 13
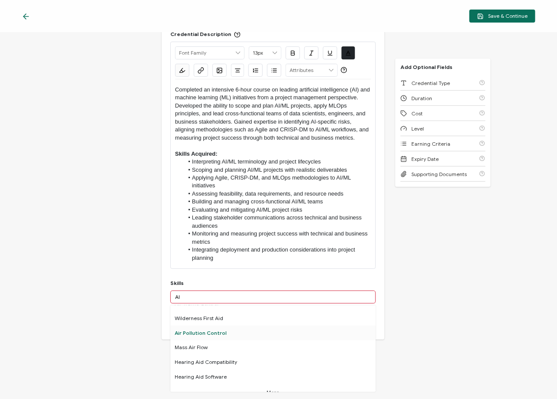
scroll to position [540, 0]
drag, startPoint x: 188, startPoint y: 297, endPoint x: 156, endPoint y: 292, distance: 32.1
click at [156, 292] on div "Credential Title Leading AI & ML Projects ISSUER Issuer Name Credential Descrip…" at bounding box center [278, 215] width 557 height 366
type input "artificial"
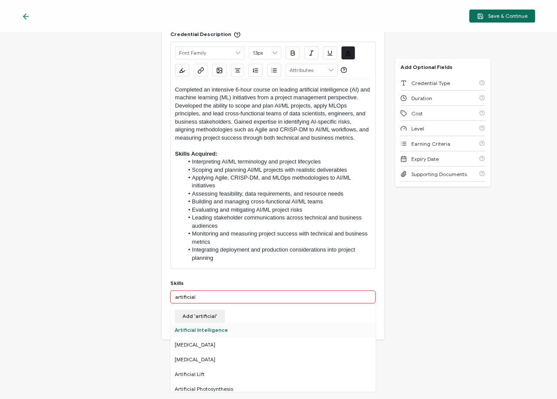
click at [198, 329] on div "Artificial Intelligence" at bounding box center [272, 329] width 205 height 15
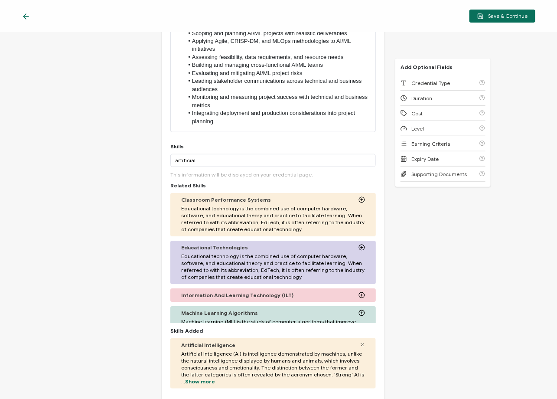
scroll to position [205, 0]
